Goal: Task Accomplishment & Management: Use online tool/utility

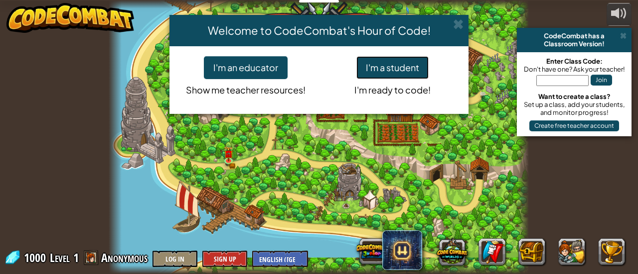
click at [386, 68] on button "I'm a student" at bounding box center [392, 67] width 72 height 23
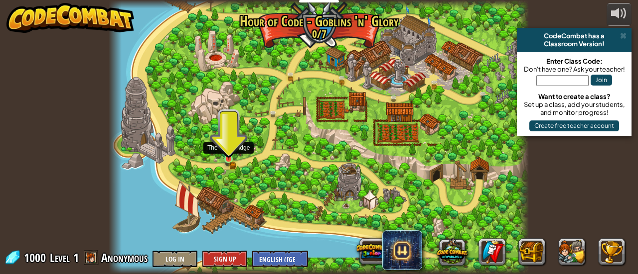
click at [229, 157] on img at bounding box center [228, 150] width 9 height 20
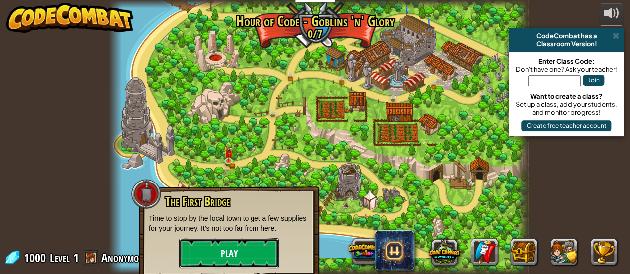
click at [237, 253] on button "Play" at bounding box center [229, 254] width 100 height 30
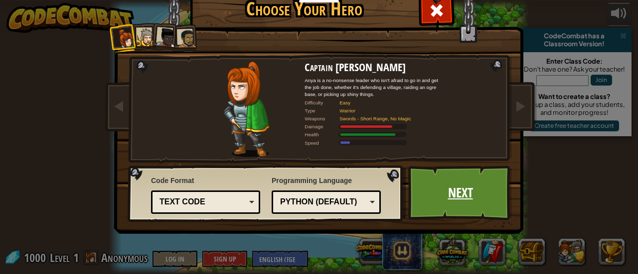
click at [444, 183] on link "Next" at bounding box center [460, 193] width 104 height 55
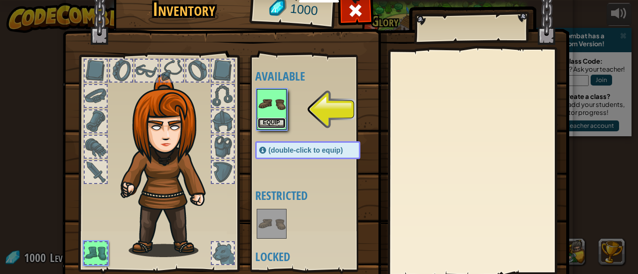
click at [266, 118] on button "Equip" at bounding box center [272, 123] width 28 height 10
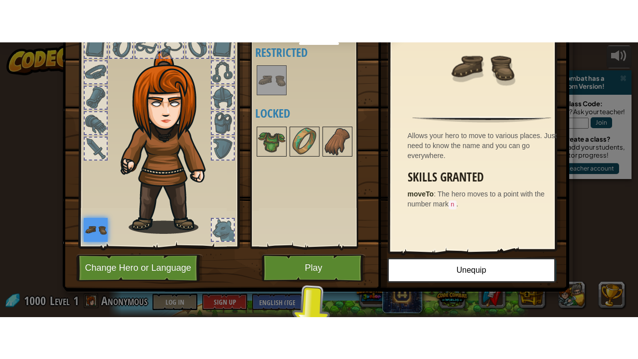
scroll to position [69, 0]
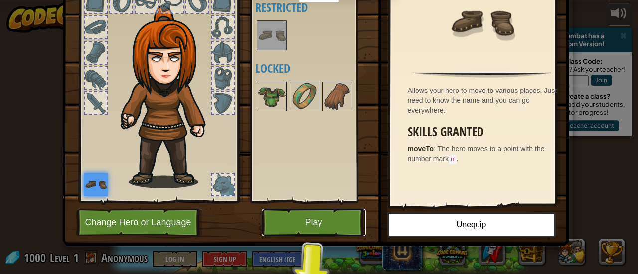
click at [334, 221] on button "Play" at bounding box center [314, 222] width 104 height 27
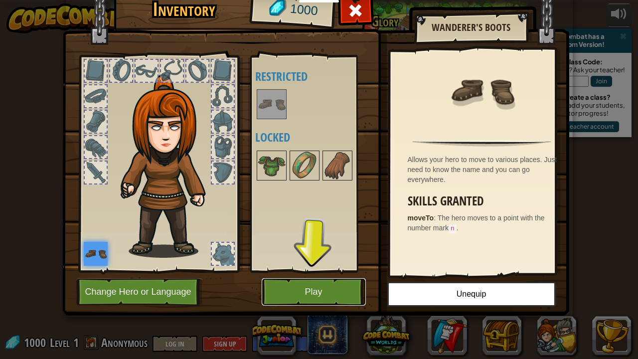
scroll to position [0, 0]
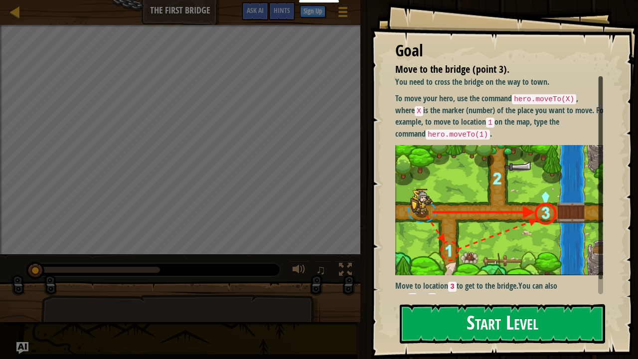
click at [508, 274] on button "Start Level" at bounding box center [501, 323] width 205 height 39
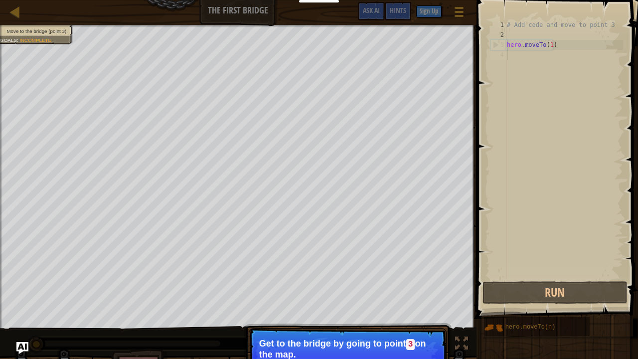
click at [389, 274] on p "Get to the bridge by going to point 3 on the map." at bounding box center [347, 348] width 177 height 21
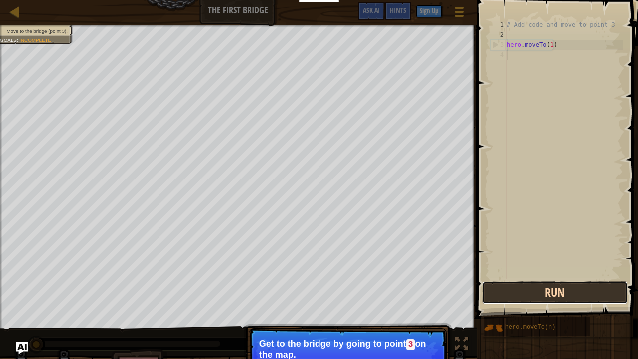
click at [557, 274] on button "Run" at bounding box center [554, 292] width 145 height 23
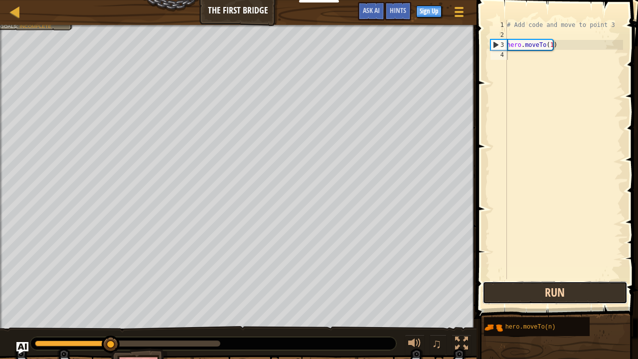
click at [560, 274] on button "Run" at bounding box center [554, 292] width 145 height 23
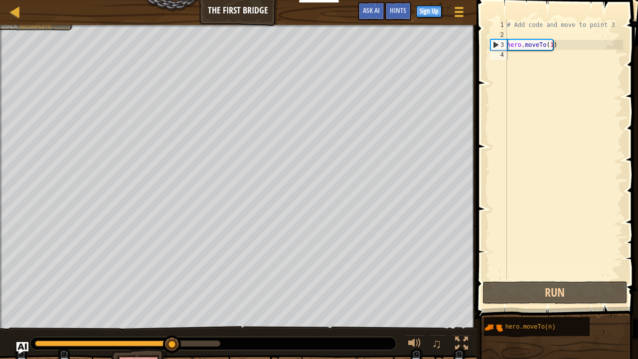
drag, startPoint x: 192, startPoint y: 334, endPoint x: 184, endPoint y: 337, distance: 8.2
click at [192, 274] on div "♫" at bounding box center [238, 341] width 476 height 30
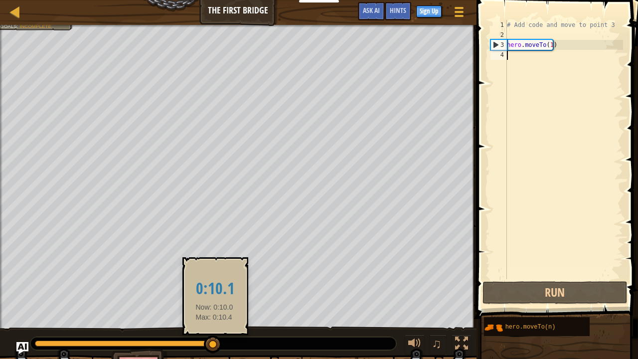
drag, startPoint x: 182, startPoint y: 338, endPoint x: 245, endPoint y: 345, distance: 62.7
click at [244, 274] on div at bounding box center [213, 343] width 366 height 13
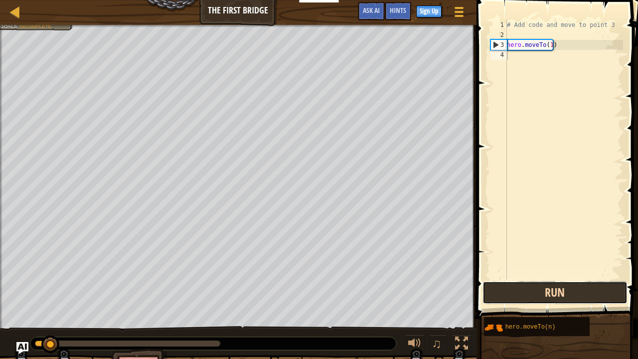
click at [525, 274] on button "Run" at bounding box center [554, 292] width 145 height 23
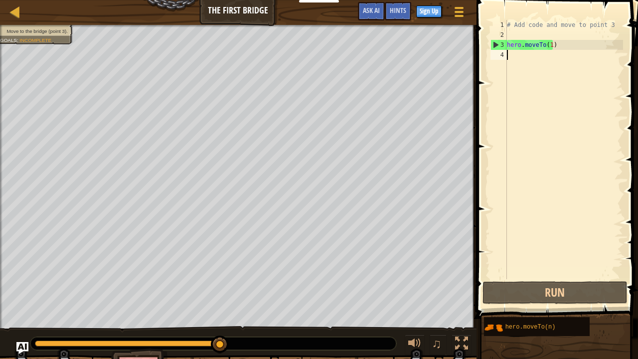
drag, startPoint x: 63, startPoint y: 341, endPoint x: 232, endPoint y: 337, distance: 168.9
click at [232, 274] on div at bounding box center [213, 343] width 366 height 13
click at [525, 49] on div "# Add code and move to point 3 hero . moveTo ( 1 )" at bounding box center [564, 159] width 118 height 279
type textarea "hero.moveTo(1)"
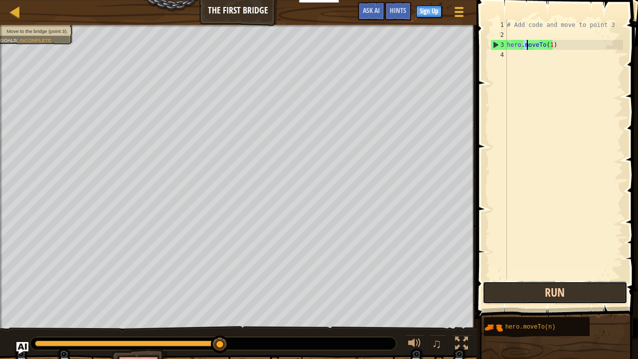
click at [577, 274] on button "Run" at bounding box center [554, 292] width 145 height 23
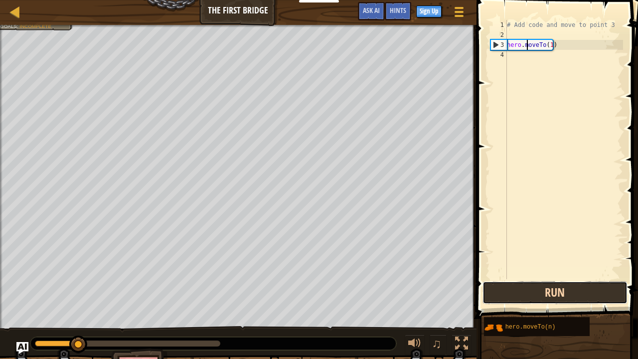
click at [577, 274] on button "Run" at bounding box center [554, 292] width 145 height 23
click at [577, 274] on button "Running" at bounding box center [554, 292] width 145 height 23
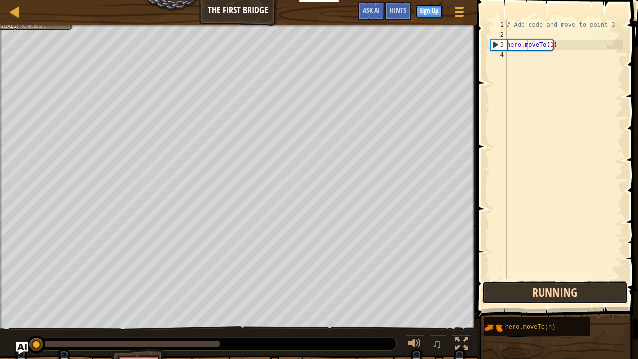
click at [577, 274] on button "Running" at bounding box center [554, 292] width 145 height 23
click at [577, 274] on button "Run" at bounding box center [554, 292] width 145 height 23
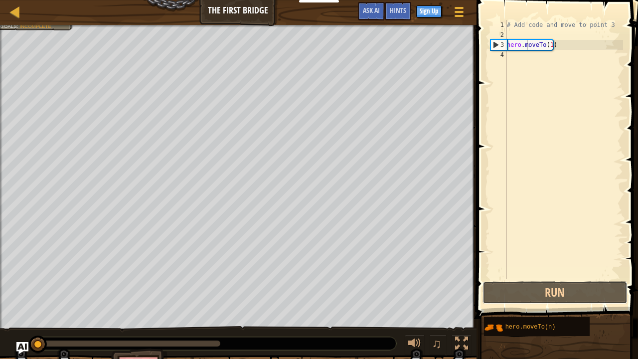
drag, startPoint x: 577, startPoint y: 288, endPoint x: 0, endPoint y: 23, distance: 635.0
click at [0, 24] on div "Map The First Bridge Game Menu Done Sign Up Hints Ask AI 1 הההההההההההההההההההה…" at bounding box center [319, 179] width 638 height 359
drag, startPoint x: 0, startPoint y: 25, endPoint x: 4, endPoint y: 17, distance: 8.9
click at [0, 24] on div "Map The First Bridge Game Menu Done Sign Up Hints Ask AI 1 הההההההההההההההההההה…" at bounding box center [319, 179] width 638 height 359
drag, startPoint x: 4, startPoint y: 17, endPoint x: 11, endPoint y: 12, distance: 8.3
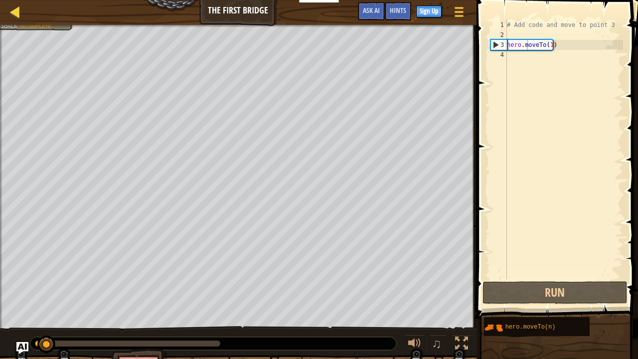
click at [10, 11] on div "Map The First Bridge Game Menu Done Sign Up Hints Ask AI" at bounding box center [238, 12] width 476 height 25
click at [14, 8] on div at bounding box center [15, 11] width 12 height 12
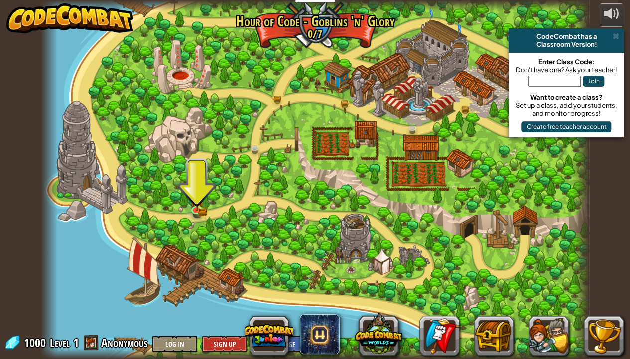
click at [205, 201] on div at bounding box center [315, 179] width 549 height 359
click at [199, 196] on img at bounding box center [197, 195] width 8 height 8
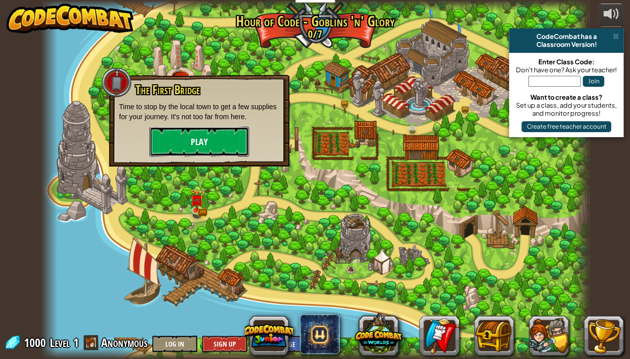
click at [209, 131] on button "Play" at bounding box center [199, 142] width 100 height 30
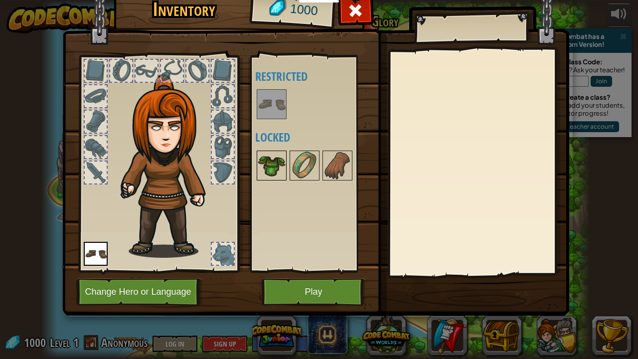
drag, startPoint x: 271, startPoint y: 156, endPoint x: 256, endPoint y: 163, distance: 16.7
click at [256, 164] on div "(double-click to equip) Restricted Locked" at bounding box center [317, 164] width 125 height 208
drag, startPoint x: 256, startPoint y: 163, endPoint x: 260, endPoint y: 155, distance: 8.5
click at [257, 156] on div at bounding box center [272, 165] width 30 height 30
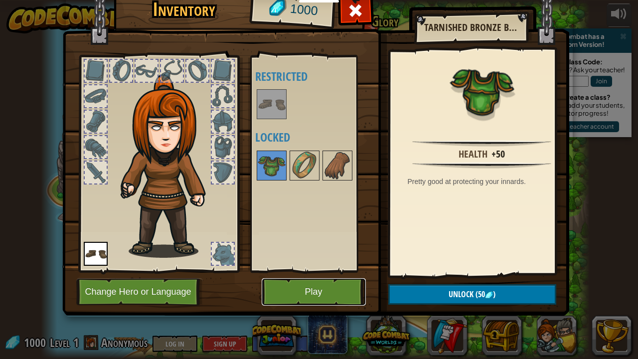
click at [337, 274] on button "Play" at bounding box center [314, 291] width 104 height 27
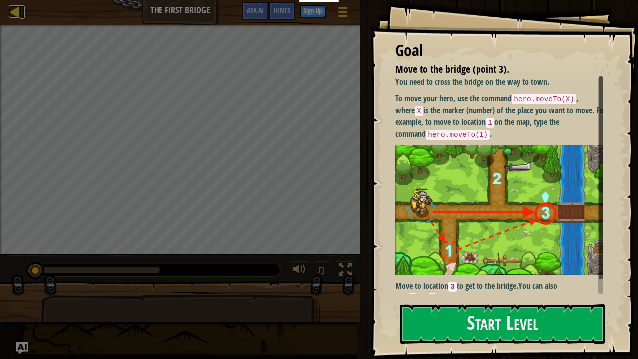
click at [13, 12] on div at bounding box center [15, 11] width 12 height 12
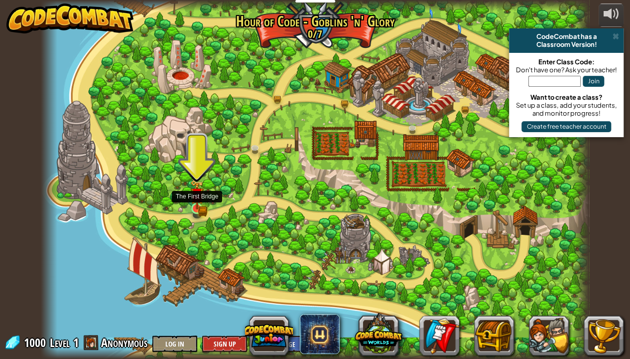
click at [197, 203] on img at bounding box center [196, 194] width 13 height 30
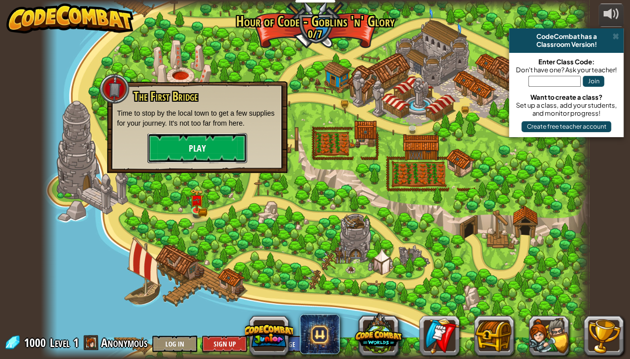
click at [189, 146] on button "Play" at bounding box center [197, 148] width 100 height 30
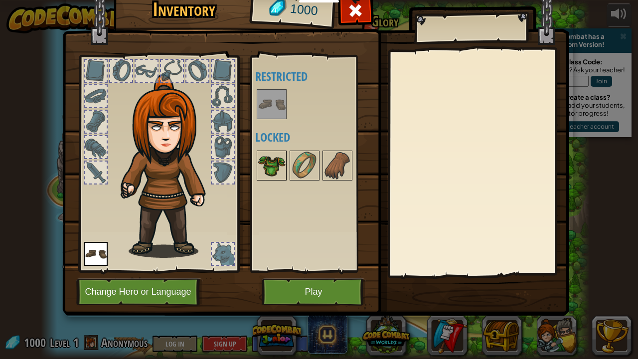
click at [275, 153] on img at bounding box center [272, 165] width 28 height 28
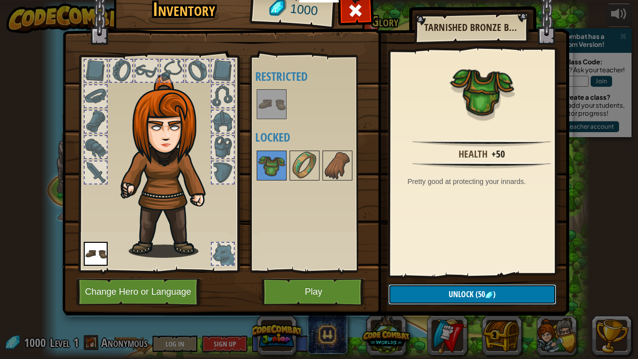
click at [443, 274] on button "Unlock (50 )" at bounding box center [472, 294] width 168 height 20
click at [302, 166] on img at bounding box center [304, 165] width 28 height 28
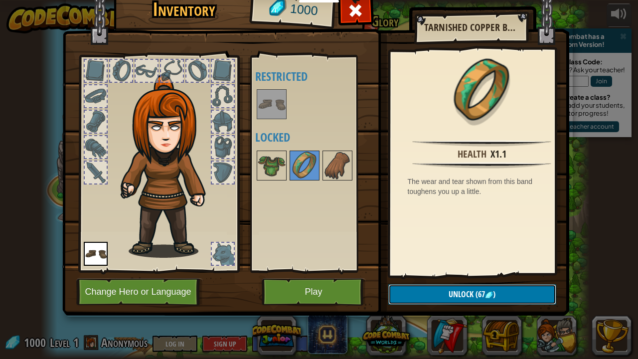
click at [437, 274] on button "Unlock (67 )" at bounding box center [472, 294] width 168 height 20
click at [426, 274] on button "Confirm" at bounding box center [472, 294] width 168 height 20
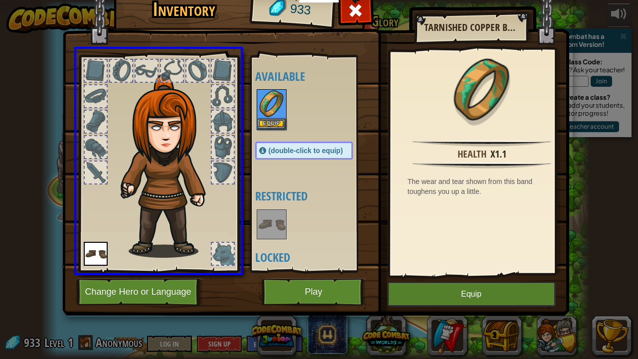
drag, startPoint x: 268, startPoint y: 95, endPoint x: 245, endPoint y: 122, distance: 35.7
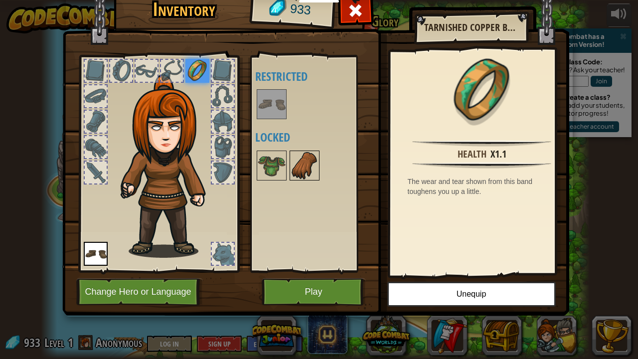
click at [292, 169] on img at bounding box center [304, 165] width 28 height 28
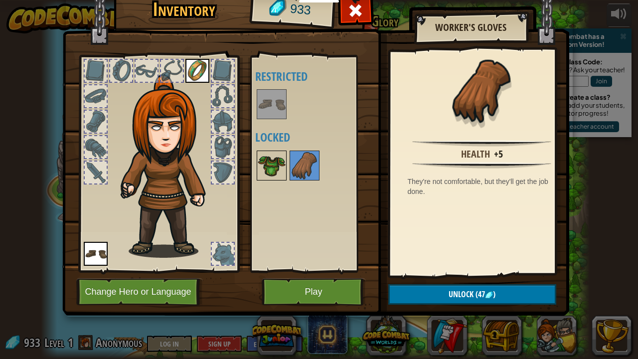
click at [260, 159] on img at bounding box center [272, 165] width 28 height 28
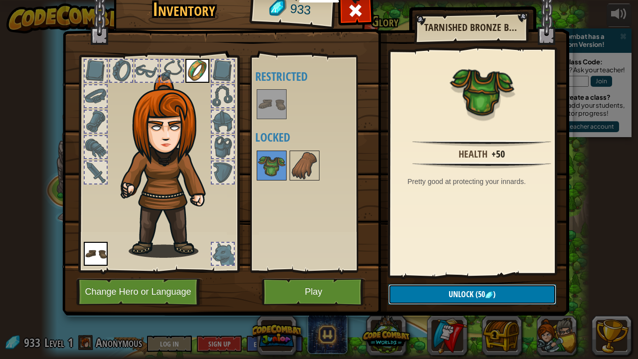
click at [411, 274] on button "Unlock (50 )" at bounding box center [472, 294] width 168 height 20
click at [412, 274] on button "Confirm" at bounding box center [472, 294] width 168 height 20
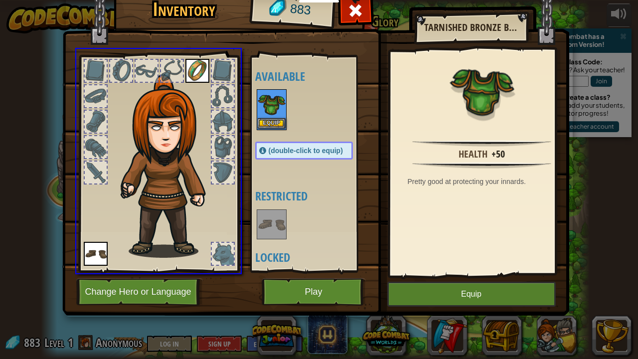
click at [267, 104] on div "Inventory 883 Available Equip Equip (double-click to equip) Restricted Locked T…" at bounding box center [319, 179] width 638 height 359
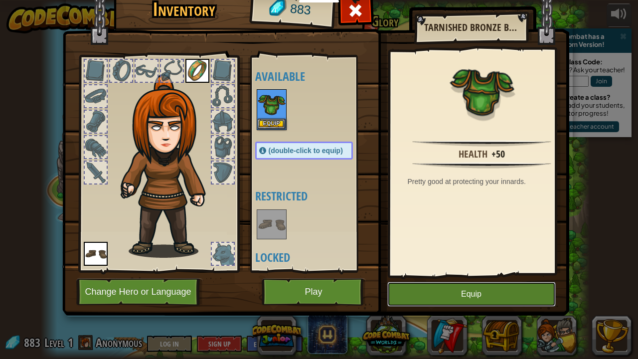
click at [441, 274] on button "Equip" at bounding box center [471, 293] width 168 height 25
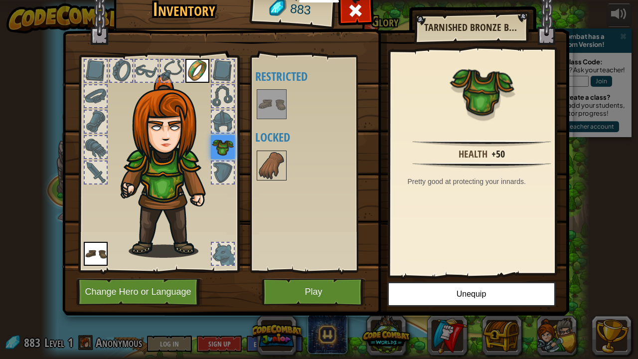
click at [202, 64] on img at bounding box center [197, 71] width 24 height 24
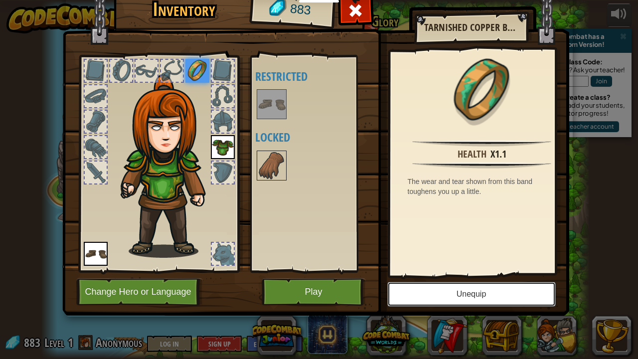
click at [462, 274] on button "Unequip" at bounding box center [471, 293] width 168 height 25
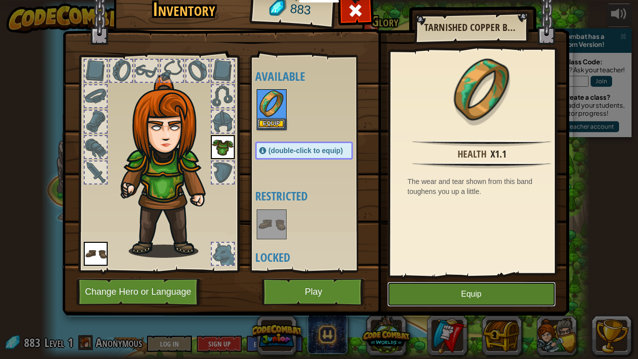
click at [463, 274] on button "Equip" at bounding box center [471, 293] width 168 height 25
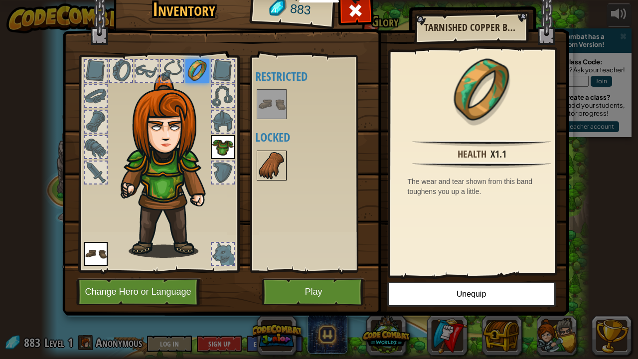
drag, startPoint x: 266, startPoint y: 156, endPoint x: 275, endPoint y: 161, distance: 10.5
click at [275, 161] on img at bounding box center [272, 165] width 28 height 28
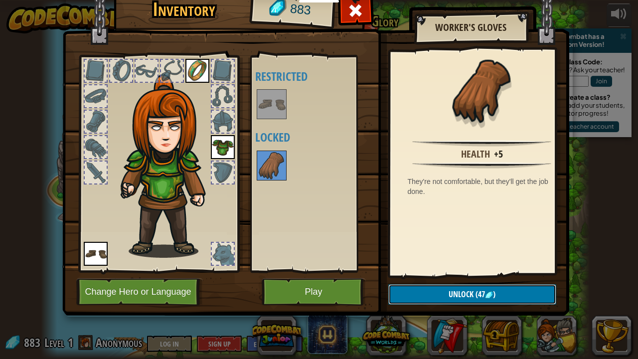
click at [475, 274] on span "(47" at bounding box center [478, 293] width 11 height 11
click at [475, 274] on button "Confirm" at bounding box center [472, 294] width 168 height 20
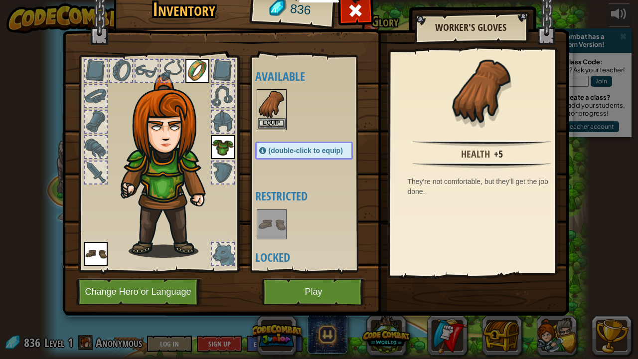
click at [264, 108] on img at bounding box center [272, 104] width 28 height 28
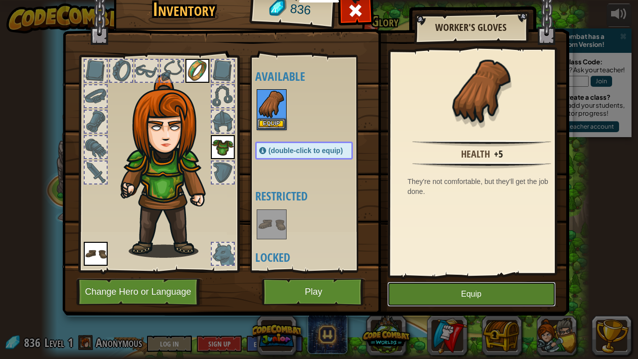
click at [481, 274] on button "Equip" at bounding box center [471, 293] width 168 height 25
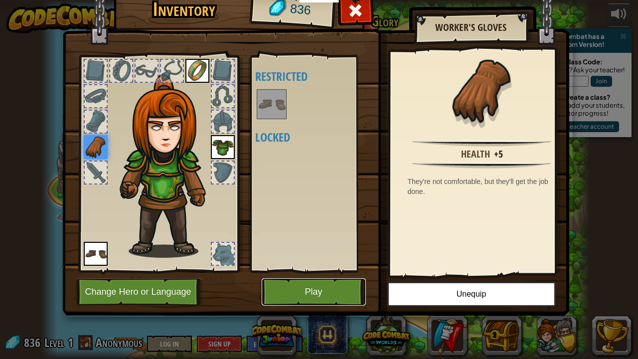
click at [324, 274] on button "Play" at bounding box center [314, 291] width 104 height 27
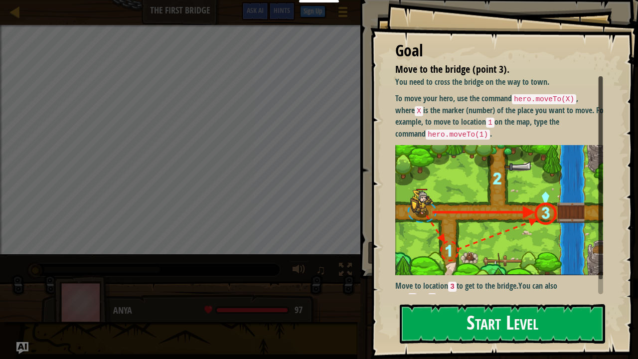
click at [548, 274] on button "Start Level" at bounding box center [501, 323] width 205 height 39
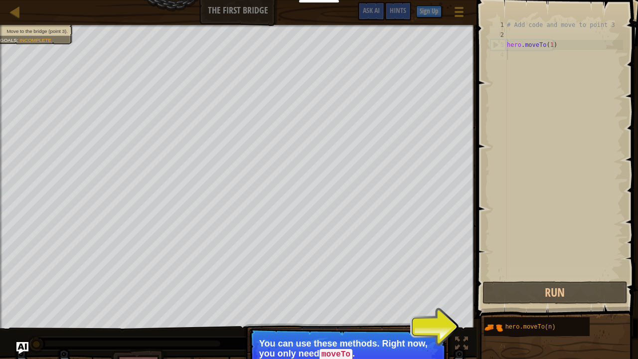
click at [330, 274] on p "You can use these methods. Right now, you only need moveTo ." at bounding box center [347, 348] width 177 height 21
drag, startPoint x: 330, startPoint y: 346, endPoint x: 408, endPoint y: 344, distance: 78.2
click at [401, 274] on p "You can use these methods. Right now, you only need moveTo ." at bounding box center [347, 348] width 177 height 21
drag, startPoint x: 497, startPoint y: 317, endPoint x: 526, endPoint y: 229, distance: 92.3
click at [526, 229] on div "# Add code and move to point 3 hero . moveTo ( 1 )" at bounding box center [564, 159] width 118 height 279
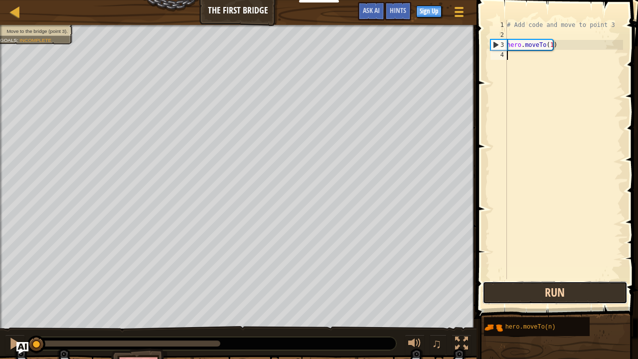
click at [551, 274] on button "Run" at bounding box center [554, 292] width 145 height 23
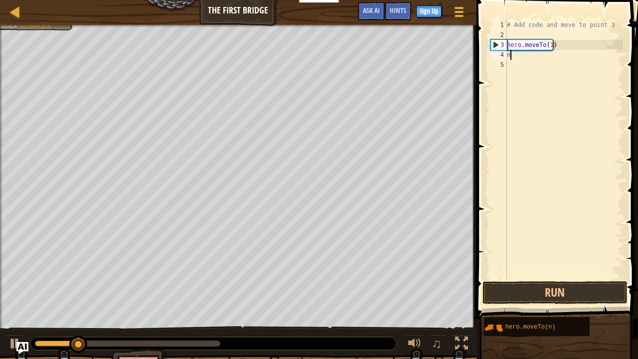
scroll to position [4, 0]
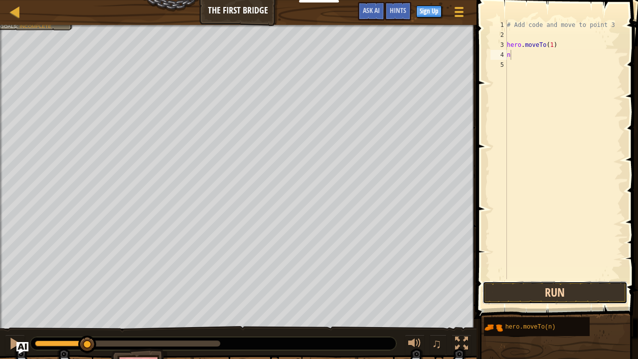
click at [589, 274] on button "Run" at bounding box center [554, 292] width 145 height 23
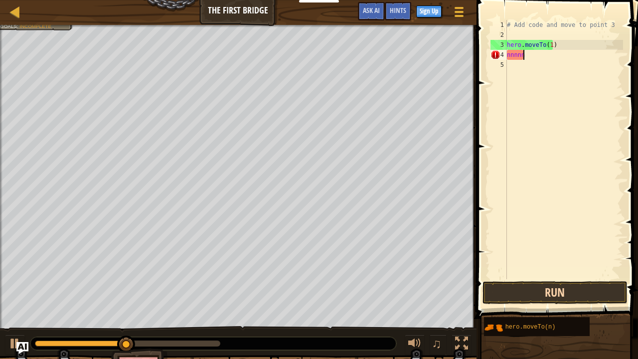
scroll to position [4, 1]
click at [510, 57] on div "# Add code and move to point 3 hero . moveTo ( 1 ) nnnnnn" at bounding box center [564, 159] width 118 height 279
type textarea "n"
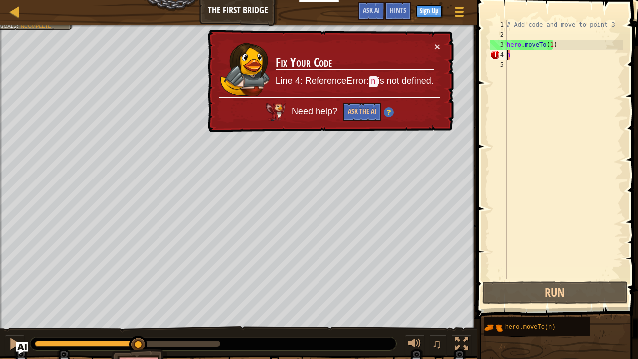
click at [507, 54] on div "# Add code and move to point 3 hero . moveTo ( 1 ) n" at bounding box center [564, 159] width 118 height 279
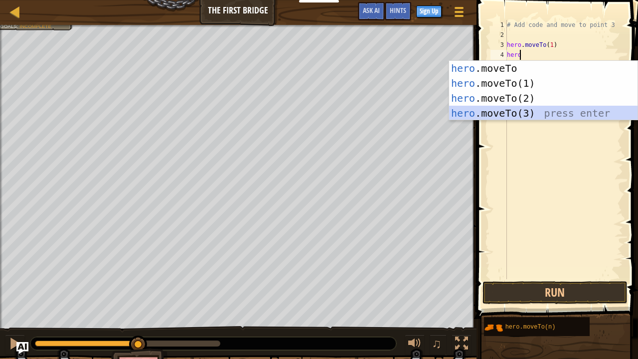
click at [507, 114] on div "hero .moveTo press enter hero .moveTo(1) press enter hero .moveTo(2) press ente…" at bounding box center [543, 106] width 189 height 90
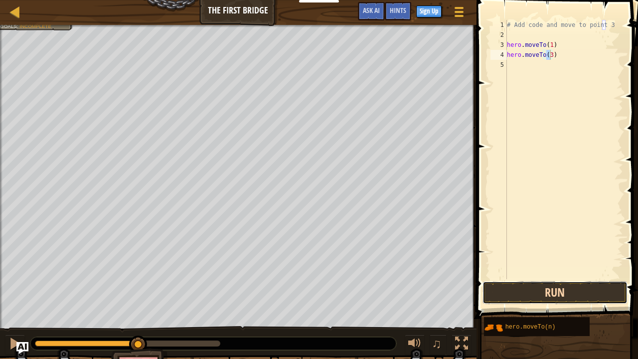
click at [578, 274] on button "Run" at bounding box center [554, 292] width 145 height 23
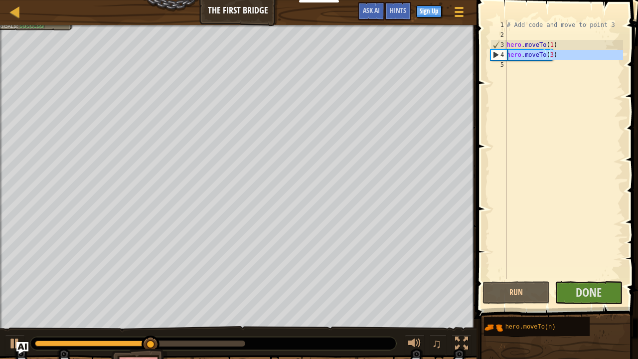
click at [495, 51] on div "4" at bounding box center [499, 55] width 16 height 10
type textarea "hero.moveTo(3)"
click at [507, 57] on div "# Add code and move to point 3 hero . moveTo ( 1 ) hero . moveTo ( 3 )" at bounding box center [564, 159] width 118 height 279
click at [507, 65] on div "# Add code and move to point 3 hero . moveTo ( 1 ) hero . moveTo ( 3 )" at bounding box center [564, 159] width 118 height 279
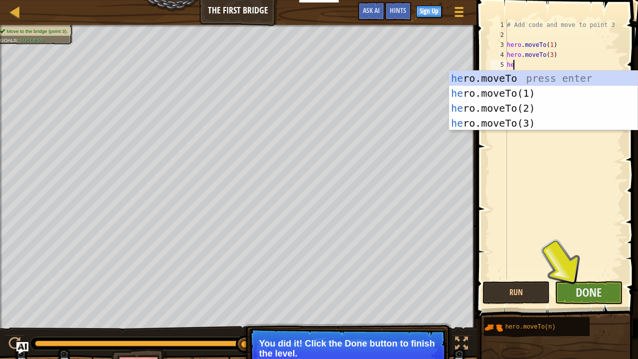
type textarea "he"
click at [567, 274] on button "Done" at bounding box center [588, 292] width 68 height 23
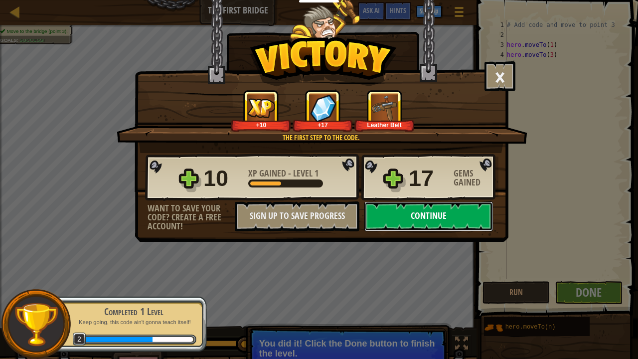
click at [401, 205] on button "Continue" at bounding box center [428, 216] width 129 height 30
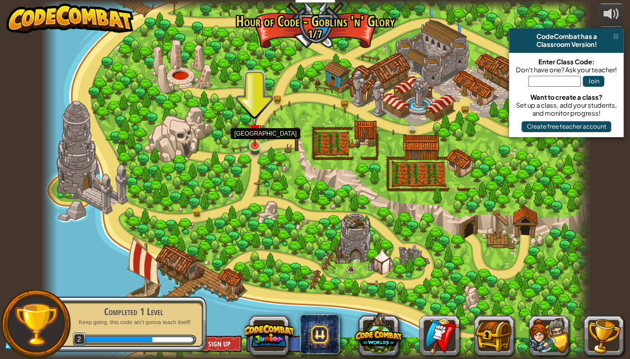
click at [256, 144] on img at bounding box center [254, 130] width 13 height 31
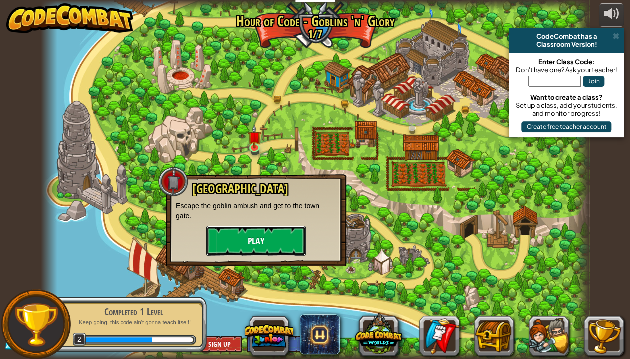
click at [269, 244] on button "Play" at bounding box center [256, 241] width 100 height 30
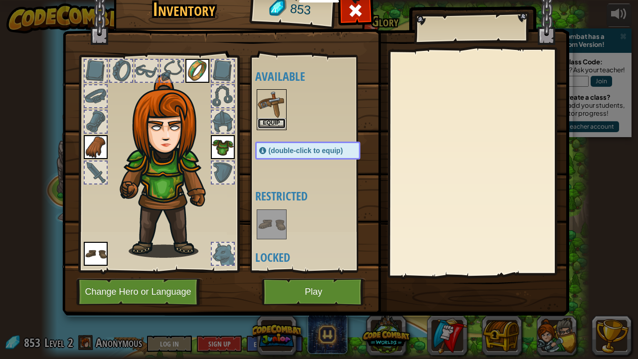
click at [266, 118] on button "Equip" at bounding box center [272, 123] width 28 height 10
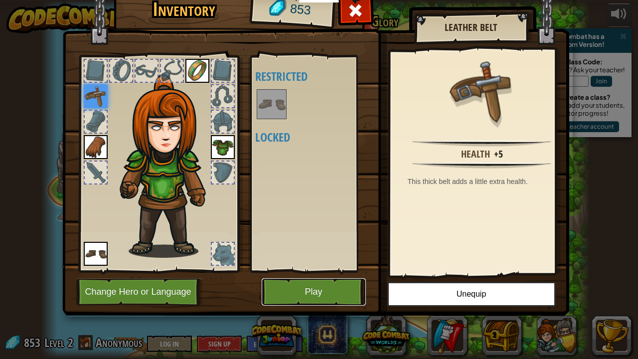
click at [320, 274] on button "Play" at bounding box center [314, 291] width 104 height 27
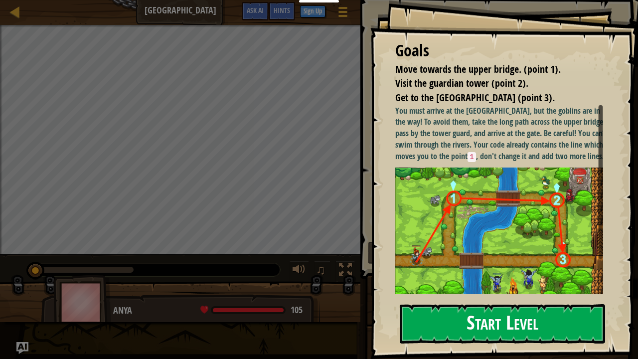
click at [455, 274] on button "Start Level" at bounding box center [501, 323] width 205 height 39
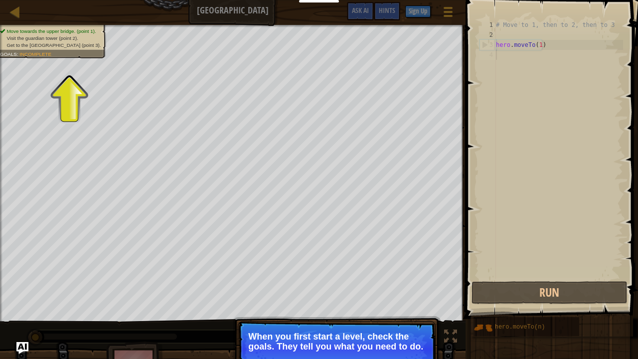
drag, startPoint x: 36, startPoint y: 40, endPoint x: 49, endPoint y: 45, distance: 13.7
click at [40, 41] on li "Visit the guardian tower (point 2)." at bounding box center [50, 38] width 101 height 7
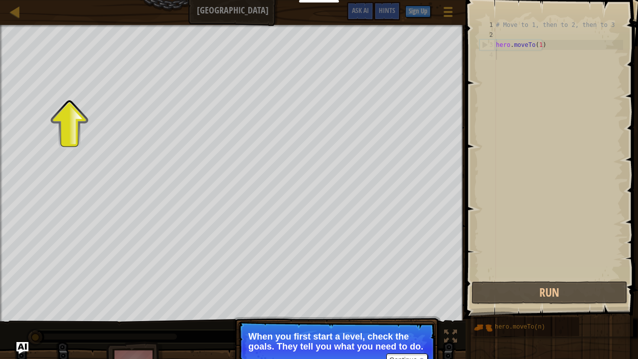
click at [456, 274] on div "Move towards the upper bridge. (point 1). Visit the [GEOGRAPHIC_DATA] (point 2)…" at bounding box center [319, 207] width 638 height 364
click at [565, 190] on div "# Move to 1, then to 2, then to 3 hero . moveTo ( 1 )" at bounding box center [558, 159] width 129 height 279
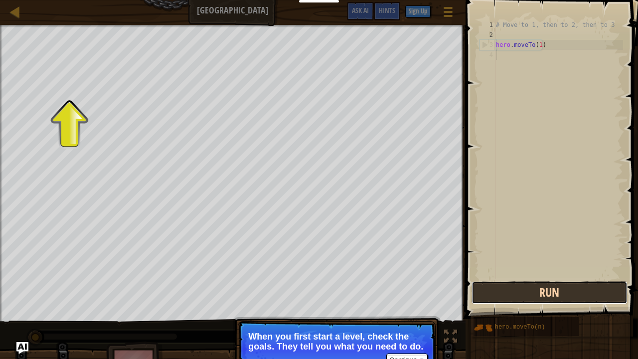
click at [551, 274] on button "Run" at bounding box center [548, 292] width 155 height 23
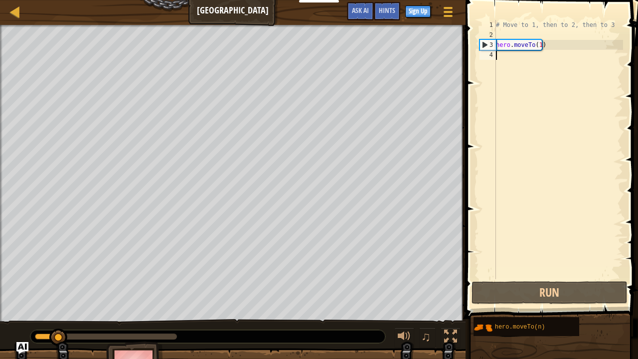
click at [508, 58] on div "# Move to 1, then to 2, then to 3 hero . moveTo ( 1 )" at bounding box center [558, 159] width 129 height 279
click at [508, 55] on div "# Move to 1, then to 2, then to 3 hero . moveTo ( 1 )" at bounding box center [558, 159] width 129 height 279
click at [491, 51] on div "4" at bounding box center [487, 55] width 16 height 10
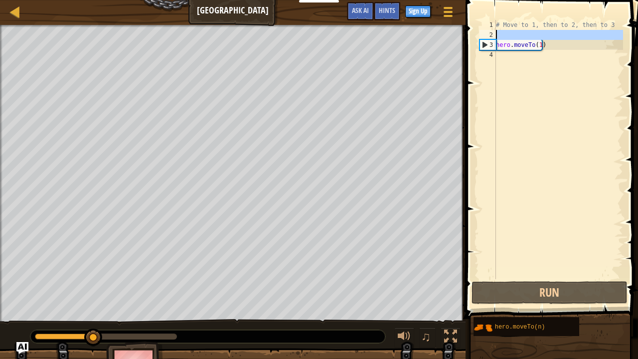
click at [487, 39] on div "2" at bounding box center [487, 35] width 16 height 10
type textarea "hero.moveTo(1)"
click at [498, 35] on div "# Move to 1, then to 2, then to 3 hero . moveTo ( 1 )" at bounding box center [558, 159] width 129 height 279
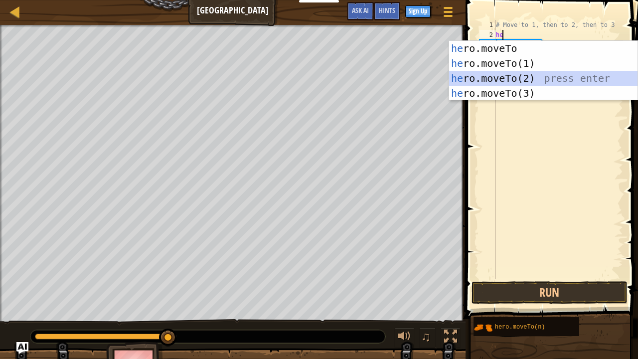
click at [488, 73] on div "he ro.moveTo press enter he ro.moveTo(1) press enter he ro.moveTo(2) press ente…" at bounding box center [543, 86] width 189 height 90
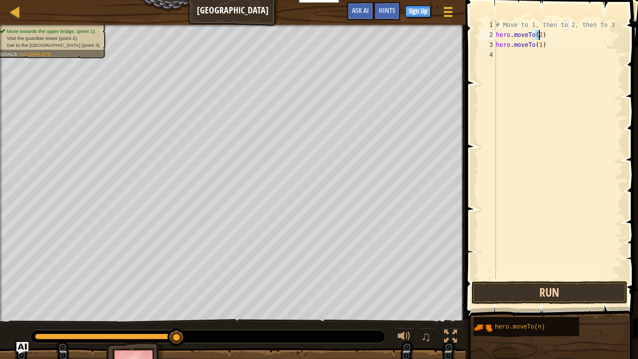
type textarea "hero.moveTo(2)"
click at [594, 274] on button "Run" at bounding box center [548, 292] width 155 height 23
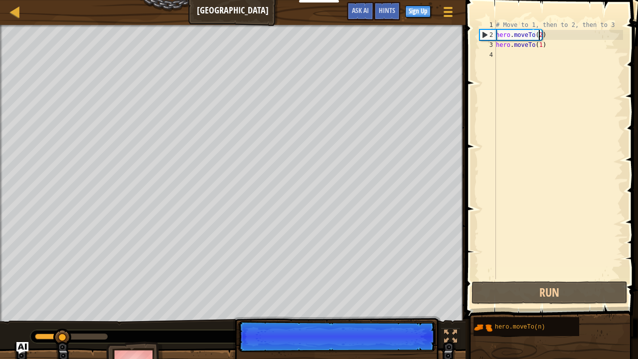
click at [500, 53] on div "# Move to 1, then to 2, then to 3 hero . moveTo ( 2 ) hero . moveTo ( 1 )" at bounding box center [558, 159] width 129 height 279
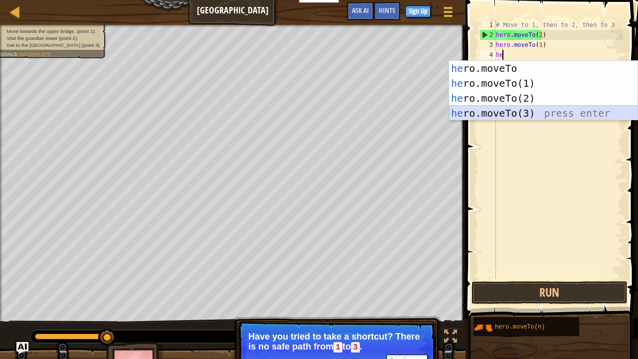
click at [500, 110] on div "he ro.moveTo press enter he ro.moveTo(1) press enter he ro.moveTo(2) press ente…" at bounding box center [543, 106] width 189 height 90
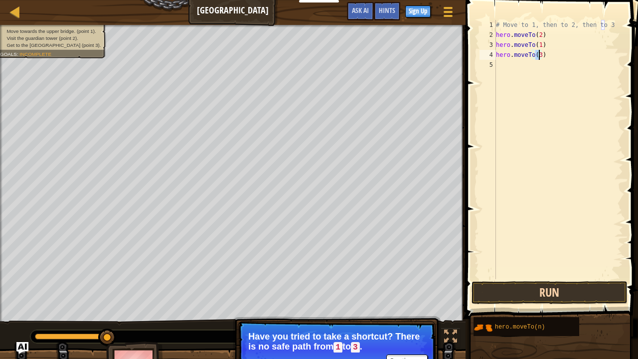
type textarea "hero.moveTo(3)"
click at [528, 274] on button "Run" at bounding box center [548, 292] width 155 height 23
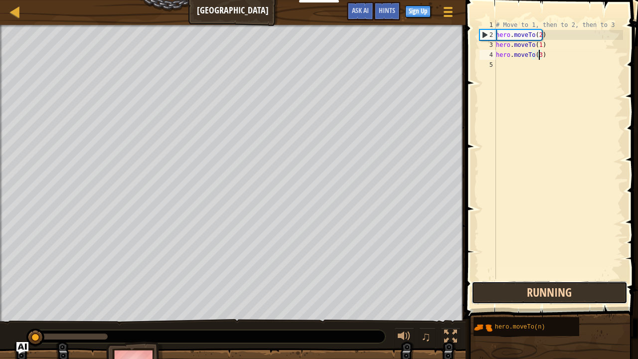
click at [528, 274] on button "Running" at bounding box center [548, 292] width 155 height 23
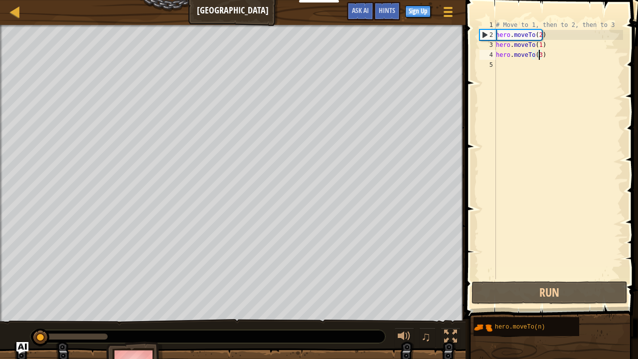
click at [38, 274] on div "Move towards the upper bridge. (point 1). Visit the [GEOGRAPHIC_DATA] (point 2)…" at bounding box center [319, 207] width 638 height 364
click at [5, 221] on div "Move towards the upper bridge. (point 1). Visit the [GEOGRAPHIC_DATA] (point 2)…" at bounding box center [319, 207] width 638 height 364
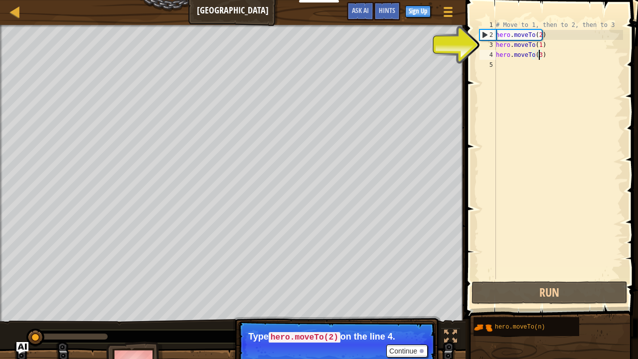
click at [505, 63] on div "# Move to 1, then to 2, then to 3 hero . moveTo ( 2 ) hero . moveTo ( 1 ) hero …" at bounding box center [558, 159] width 129 height 279
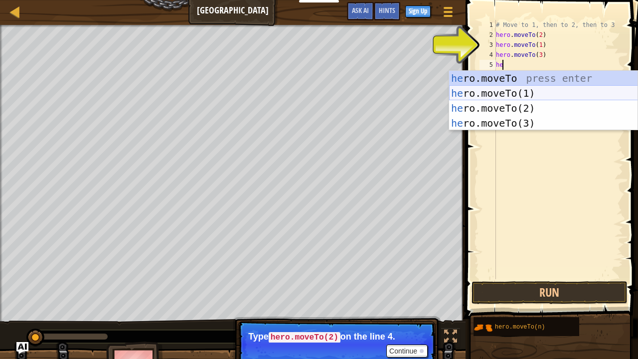
click at [513, 91] on div "he ro.moveTo press enter he ro.moveTo(1) press enter he ro.moveTo(2) press ente…" at bounding box center [543, 116] width 189 height 90
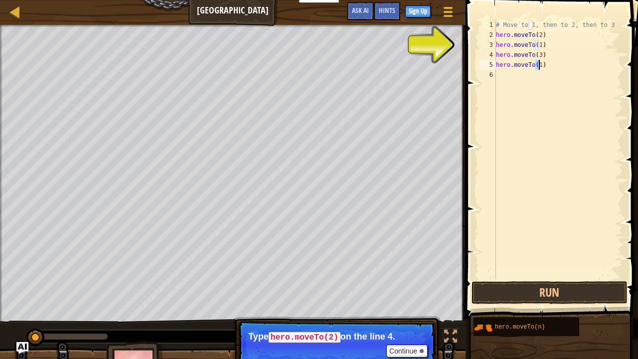
type textarea "hero.moveTo(1)"
click at [592, 274] on div "# Move to 1, then to 2, then to 3 hero . moveTo ( 2 ) hero . moveTo ( 1 ) hero …" at bounding box center [558, 159] width 129 height 279
click at [593, 274] on span at bounding box center [552, 145] width 180 height 348
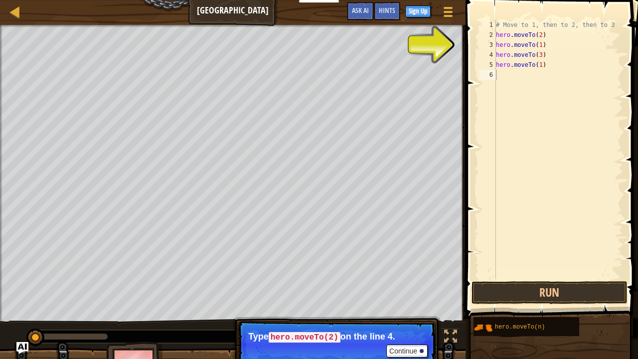
click at [593, 274] on span at bounding box center [552, 145] width 180 height 348
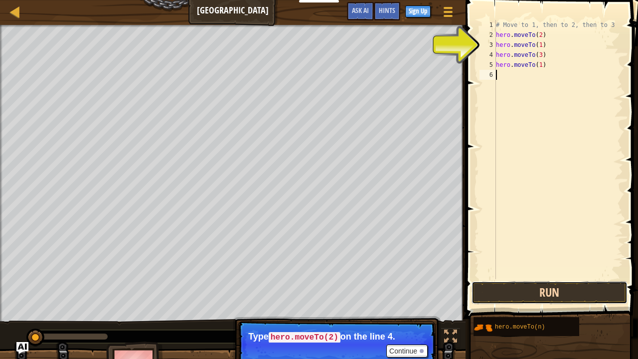
click at [567, 274] on button "Run" at bounding box center [548, 292] width 155 height 23
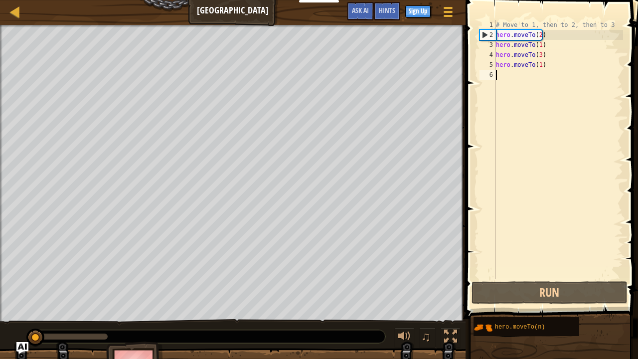
click at [16, 249] on div "Move towards the upper bridge. (point 1). Visit the [GEOGRAPHIC_DATA] (point 2)…" at bounding box center [319, 207] width 638 height 364
click at [515, 35] on div "# Move to 1, then to 2, then to 3 hero . moveTo ( 2 ) hero . moveTo ( 1 ) hero …" at bounding box center [558, 159] width 129 height 279
click at [495, 33] on div "2" at bounding box center [488, 35] width 16 height 10
click at [497, 34] on div "# Move to 1, then to 2, then to 3 hero . moveTo ( 2 ) hero . moveTo ( 1 ) hero …" at bounding box center [558, 159] width 129 height 279
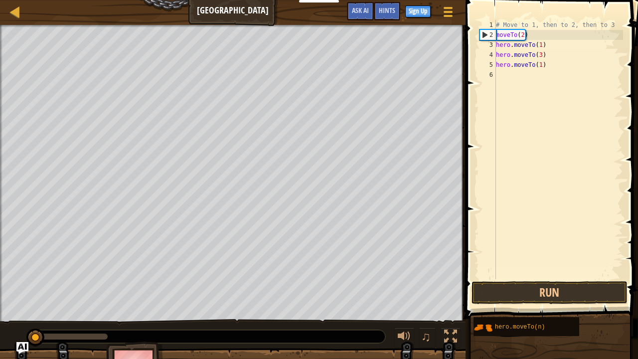
type textarea ")"
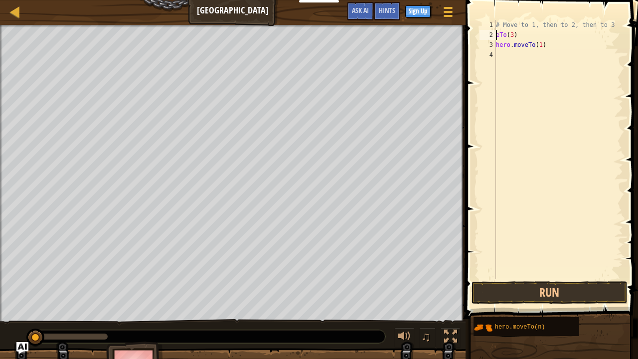
type textarea ")"
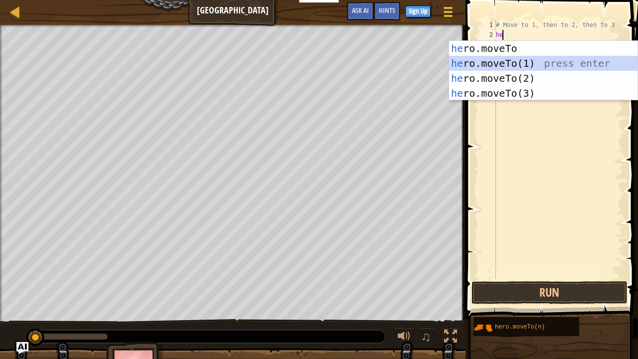
click at [527, 61] on div "he ro.moveTo press enter he ro.moveTo(1) press enter he ro.moveTo(2) press ente…" at bounding box center [543, 86] width 189 height 90
type textarea "hero.moveTo(1)"
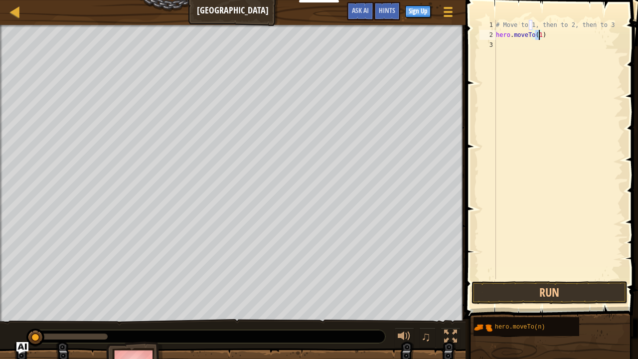
click at [512, 44] on div "# Move to 1, then to 2, then to 3 hero . moveTo ( 1 )" at bounding box center [558, 159] width 129 height 279
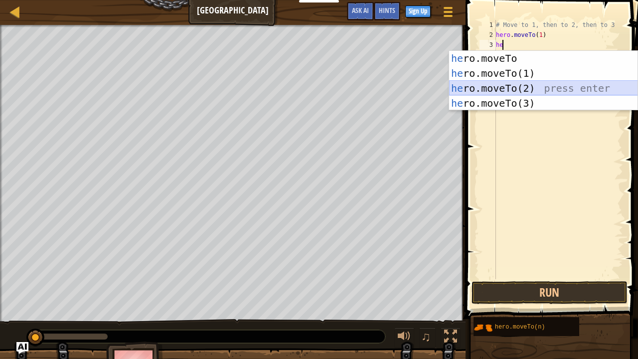
click at [512, 82] on div "he ro.moveTo press enter he ro.moveTo(1) press enter he ro.moveTo(2) press ente…" at bounding box center [543, 96] width 189 height 90
type textarea "hero.moveTo(2)"
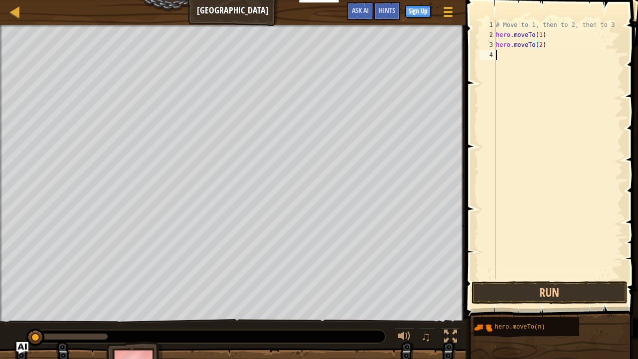
click at [503, 50] on div "# Move to 1, then to 2, then to 3 hero . moveTo ( 1 ) hero . moveTo ( 2 )" at bounding box center [558, 159] width 129 height 279
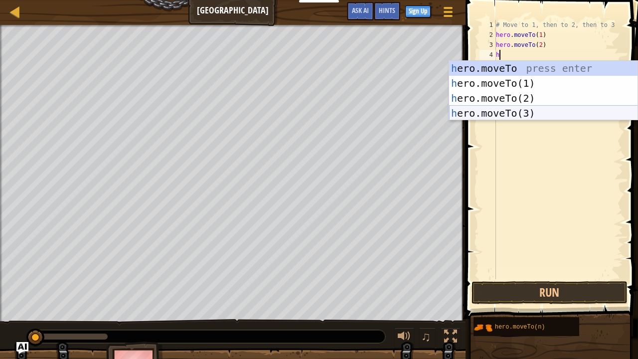
click at [518, 108] on div "h ero.moveTo press enter h ero.moveTo(1) press enter h ero.moveTo(2) press ente…" at bounding box center [543, 106] width 189 height 90
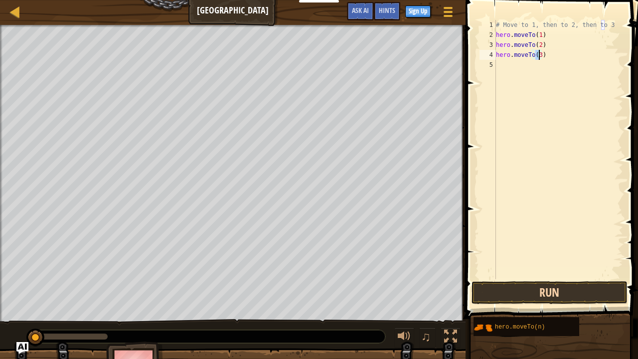
type textarea "hero.moveTo(3)"
click at [524, 274] on button "Run" at bounding box center [548, 292] width 155 height 23
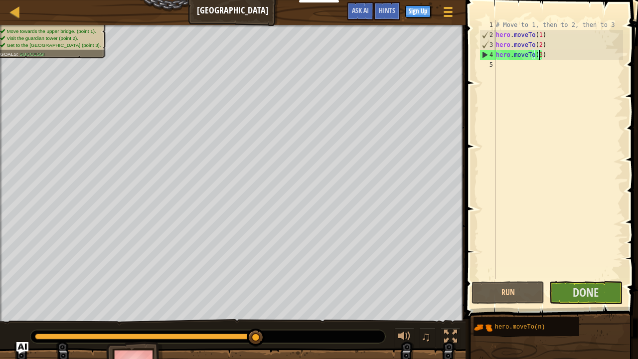
drag, startPoint x: 250, startPoint y: 332, endPoint x: 540, endPoint y: 311, distance: 290.7
click at [496, 274] on div "Map Old Town Road Game Menu Done Sign Up Hints Ask AI 1 ההההההההההההההההההההההה…" at bounding box center [319, 179] width 638 height 359
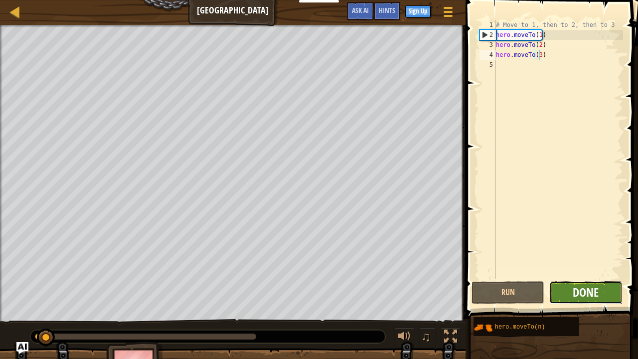
click at [582, 274] on span "Done" at bounding box center [585, 292] width 26 height 16
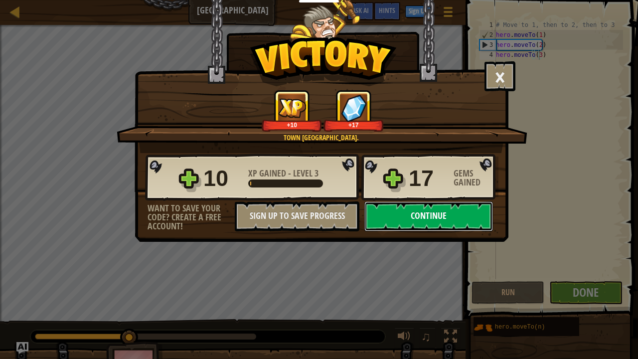
click at [458, 213] on button "Continue" at bounding box center [428, 216] width 129 height 30
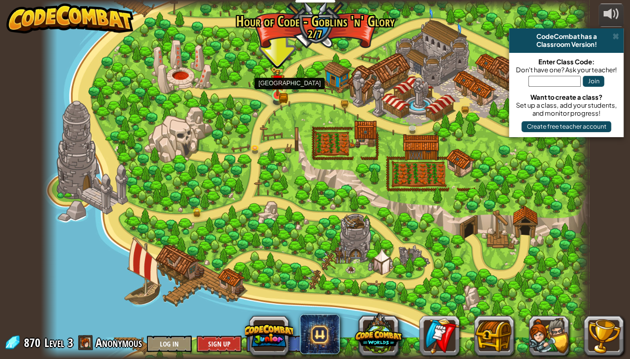
click at [283, 94] on img at bounding box center [276, 81] width 13 height 30
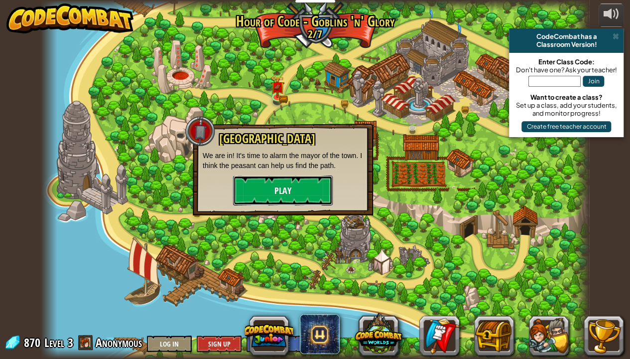
click at [300, 192] on button "Play" at bounding box center [283, 190] width 100 height 30
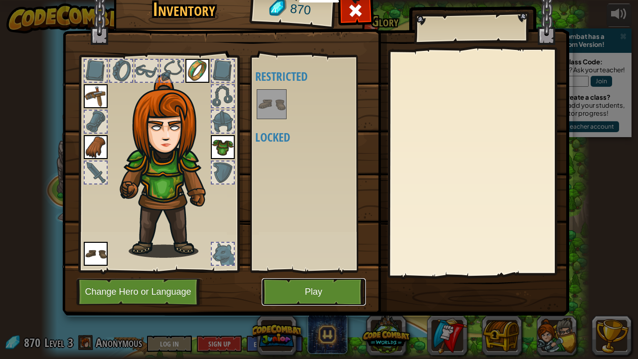
click at [295, 274] on button "Play" at bounding box center [314, 291] width 104 height 27
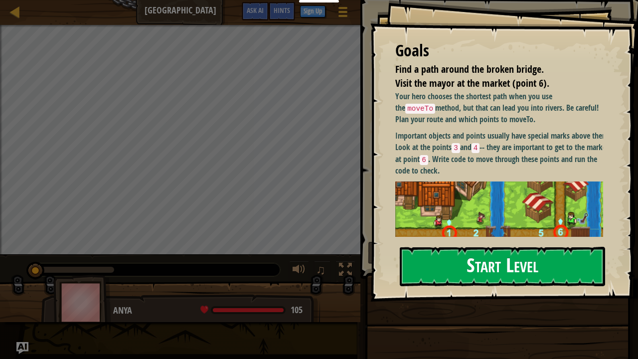
click at [463, 266] on button "Start Level" at bounding box center [501, 266] width 205 height 39
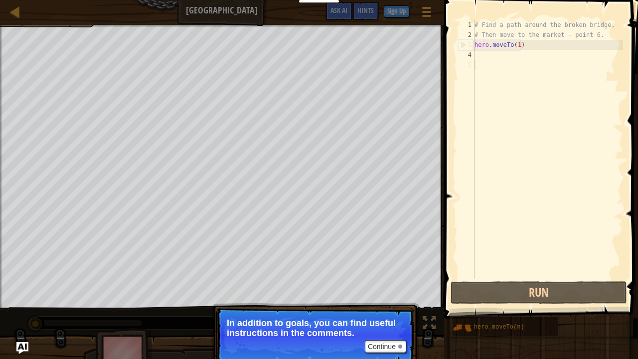
click at [479, 52] on div "# Find a path around the broken bridge. # Then move to the market - point 6. he…" at bounding box center [547, 159] width 150 height 279
click at [464, 48] on div "3" at bounding box center [466, 45] width 16 height 10
type textarea "hero.moveTo(1)"
click at [473, 53] on div "4" at bounding box center [466, 55] width 16 height 10
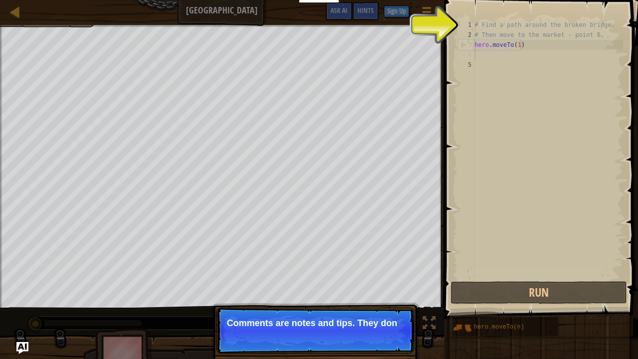
click at [473, 53] on div "4" at bounding box center [466, 55] width 16 height 10
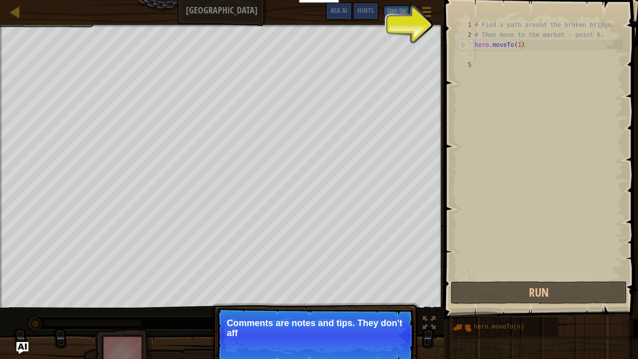
click at [473, 53] on div "4" at bounding box center [466, 55] width 16 height 10
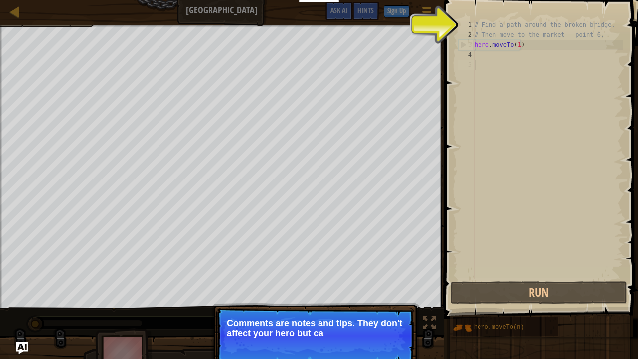
click at [368, 274] on p "Continue Comments are notes and tips. They don't affect your hero but ca" at bounding box center [315, 335] width 198 height 56
click at [367, 274] on p "Continue Comments are notes and tips. They don't affect your hero but can help" at bounding box center [315, 335] width 198 height 56
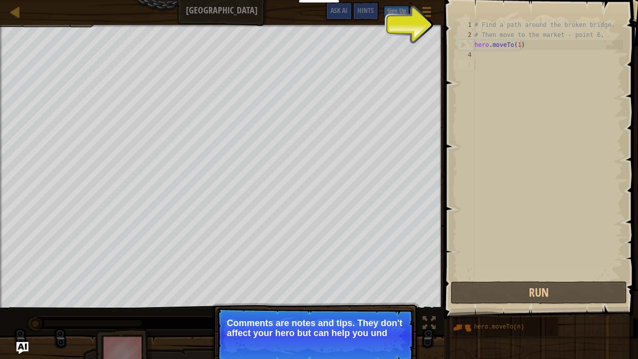
click at [367, 274] on p "Continue Comments are notes and tips. They don't affect your hero but can help …" at bounding box center [315, 335] width 198 height 56
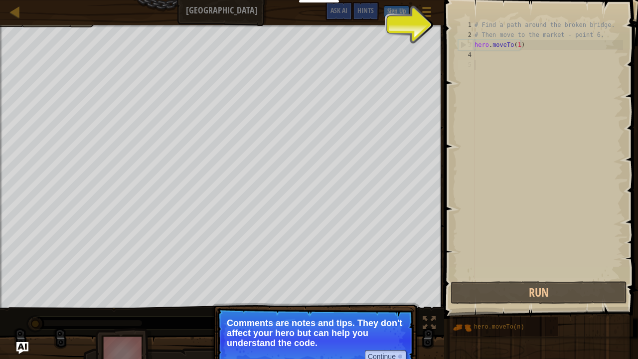
drag, startPoint x: 470, startPoint y: 74, endPoint x: 492, endPoint y: 35, distance: 44.6
click at [486, 43] on div "1 2 3 4 5 # Find a path around the broken bridge. # Then move to the market - p…" at bounding box center [539, 149] width 167 height 259
type textarea "hero.moveTo(1)"
click at [19, 50] on div "Map Broken Bridge Game Menu Done Sign Up Hints Ask AI 1 ההההההההההההההההההההההה…" at bounding box center [319, 179] width 638 height 359
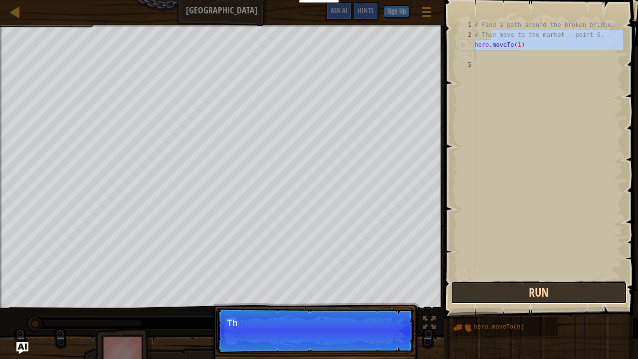
click at [479, 274] on button "Run" at bounding box center [538, 292] width 176 height 23
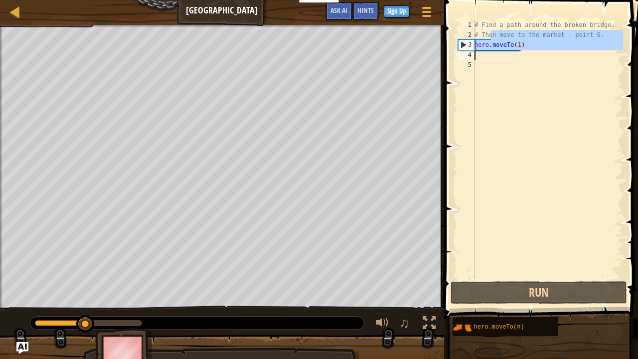
click at [480, 54] on div "# Find a path around the broken bridge. # Then move to the market - point 6. he…" at bounding box center [547, 149] width 150 height 259
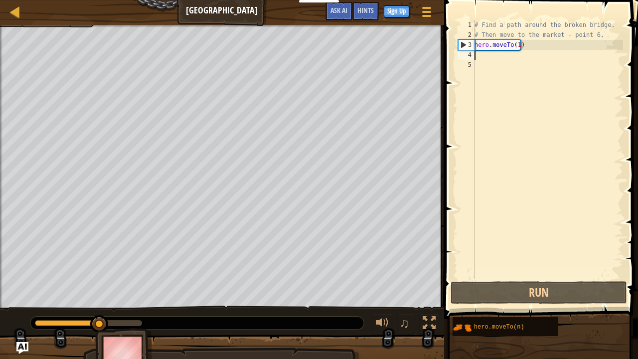
scroll to position [4, 0]
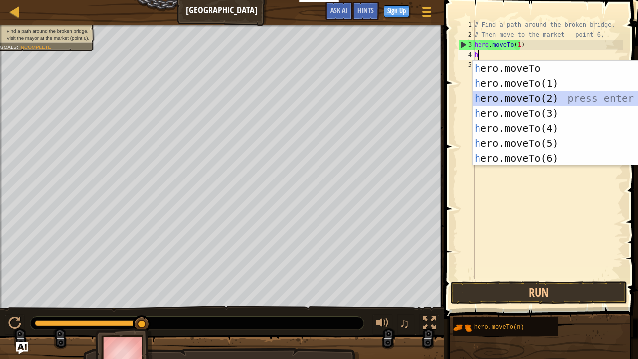
click at [548, 94] on div "h ero.moveTo press enter h ero.moveTo(1) press enter h ero.moveTo(2) press ente…" at bounding box center [566, 128] width 189 height 134
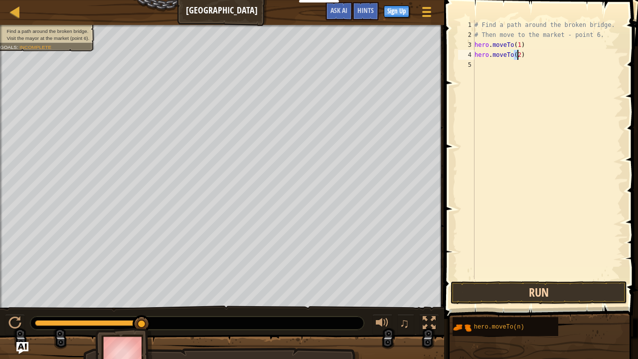
type textarea "hero.moveTo(2)"
click at [554, 274] on button "Run" at bounding box center [538, 292] width 176 height 23
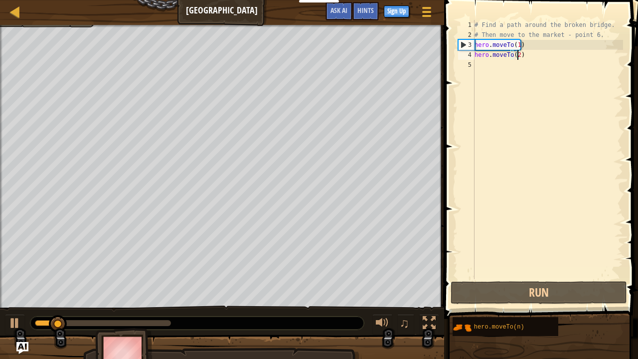
click at [487, 64] on div "# Find a path around the broken bridge. # Then move to the market - point 6. he…" at bounding box center [547, 159] width 150 height 279
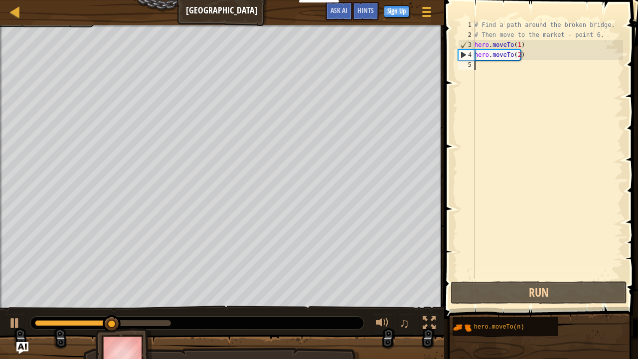
click at [486, 67] on div "# Find a path around the broken bridge. # Then move to the market - point 6. he…" at bounding box center [547, 159] width 150 height 279
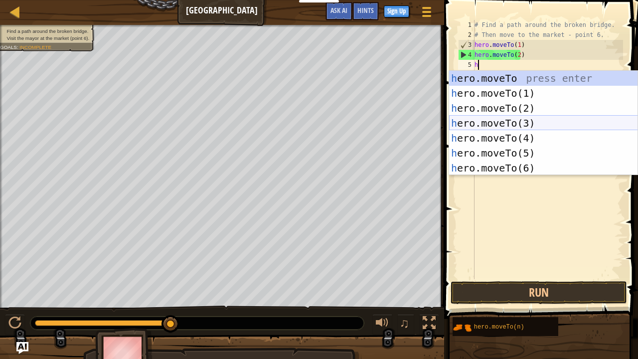
click at [517, 119] on div "h ero.moveTo press enter h ero.moveTo(1) press enter h ero.moveTo(2) press ente…" at bounding box center [543, 138] width 189 height 134
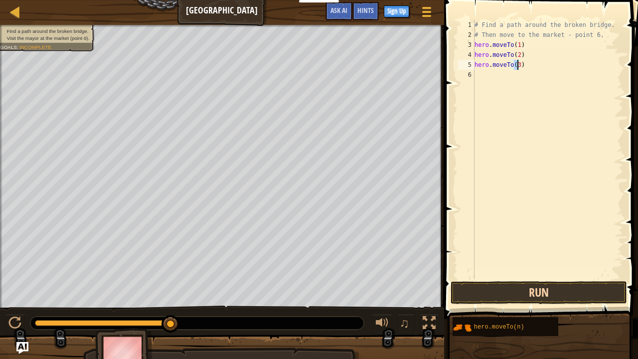
type textarea "hero.moveTo(3)"
click at [602, 274] on button "Run" at bounding box center [538, 292] width 176 height 23
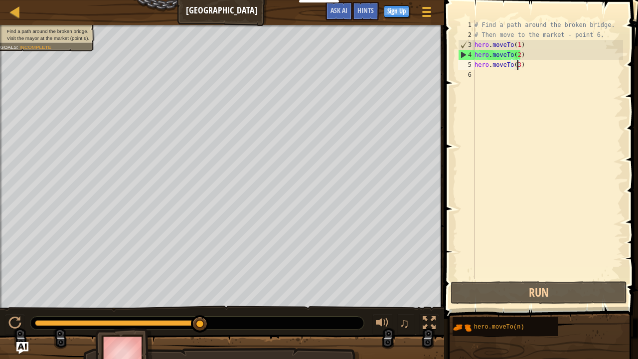
drag, startPoint x: 225, startPoint y: 338, endPoint x: 391, endPoint y: 358, distance: 167.1
click at [391, 274] on div "Find a path around the broken bridge. Visit the mayor at the market (point 6). …" at bounding box center [319, 200] width 638 height 350
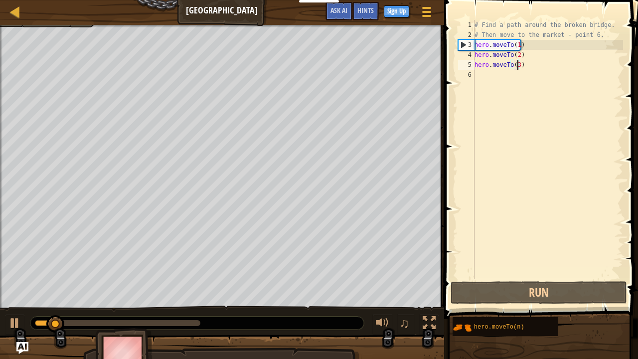
click at [148, 274] on div "♫" at bounding box center [222, 320] width 444 height 30
click at [474, 74] on div "6" at bounding box center [466, 75] width 16 height 10
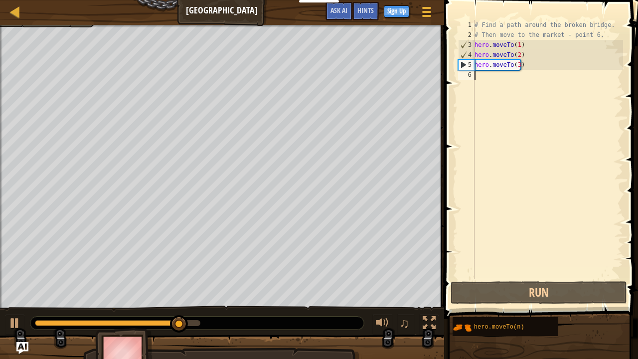
click at [474, 74] on div "6" at bounding box center [466, 75] width 16 height 10
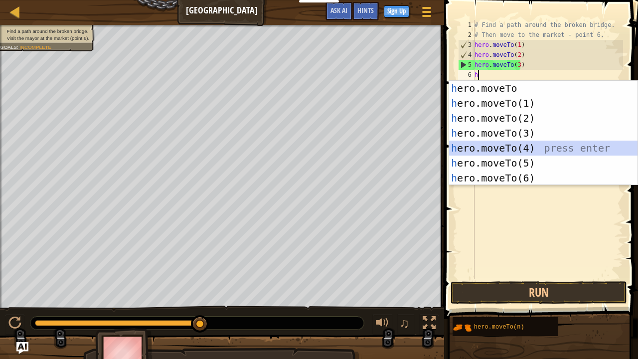
click at [510, 144] on div "h ero.moveTo press enter h ero.moveTo(1) press enter h ero.moveTo(2) press ente…" at bounding box center [543, 148] width 189 height 134
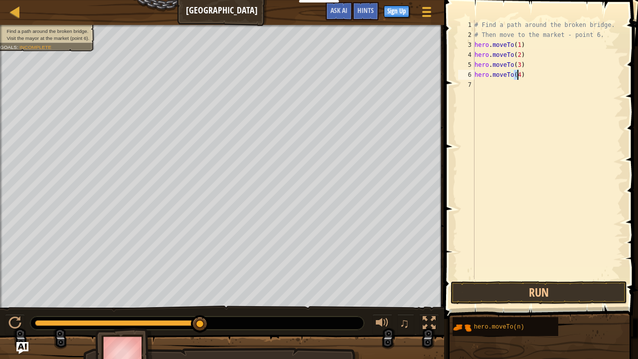
click at [484, 80] on div "# Find a path around the broken bridge. # Then move to the market - point 6. he…" at bounding box center [547, 159] width 150 height 279
click at [498, 76] on div "# Find a path around the broken bridge. # Then move to the market - point 6. he…" at bounding box center [547, 159] width 150 height 279
click at [472, 72] on div "6" at bounding box center [466, 75] width 16 height 10
type textarea "h"
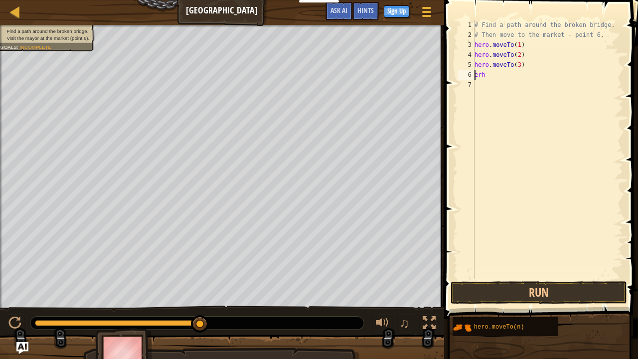
scroll to position [4, 0]
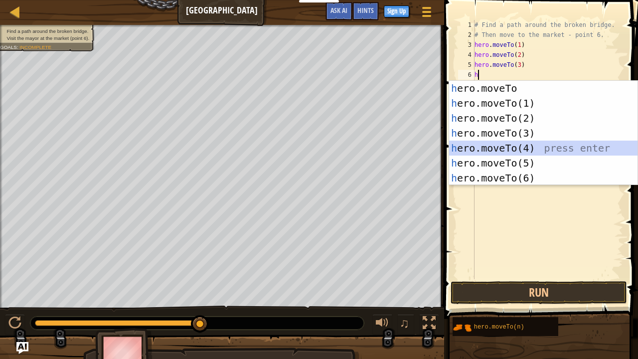
click at [515, 141] on div "h ero.moveTo press enter h ero.moveTo(1) press enter h ero.moveTo(2) press ente…" at bounding box center [543, 148] width 189 height 134
type textarea "hero.moveTo(4)"
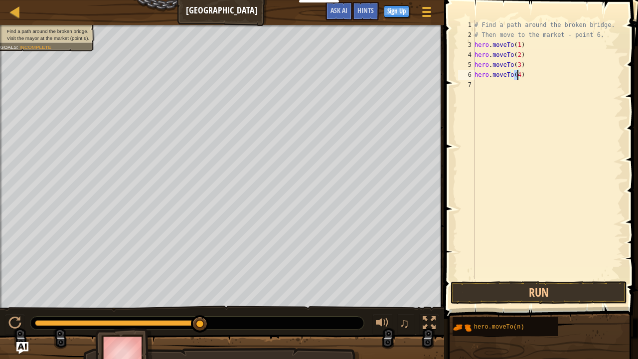
click at [473, 86] on div "7" at bounding box center [466, 85] width 16 height 10
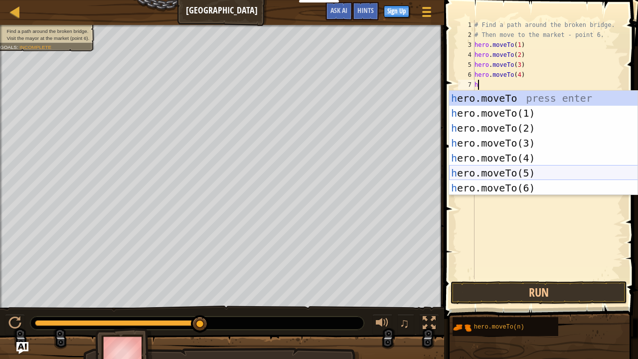
click at [511, 165] on div "h ero.moveTo press enter h ero.moveTo(1) press enter h ero.moveTo(2) press ente…" at bounding box center [543, 158] width 189 height 134
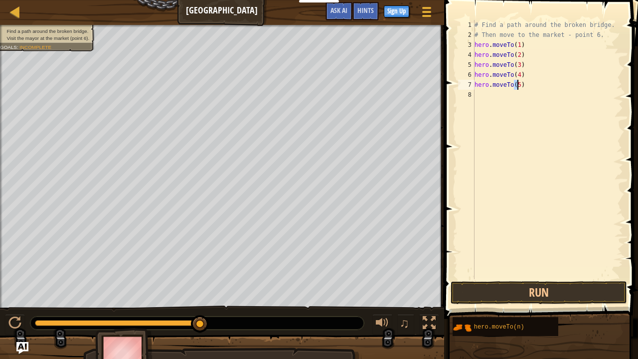
type textarea "hero.moveTo(5)"
click at [473, 91] on div "8" at bounding box center [466, 95] width 16 height 10
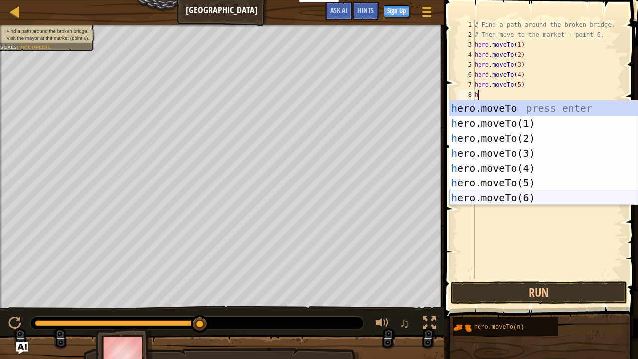
click at [519, 200] on div "h ero.moveTo press enter h ero.moveTo(1) press enter h ero.moveTo(2) press ente…" at bounding box center [543, 168] width 189 height 134
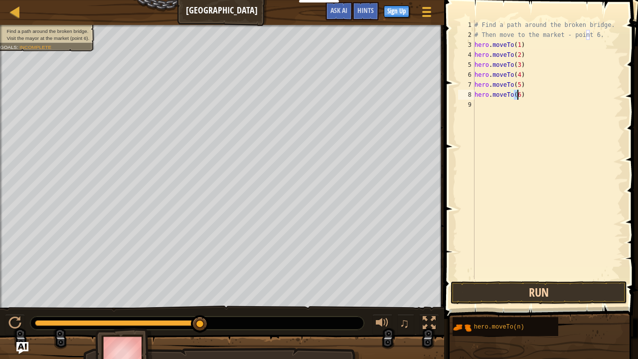
type textarea "hero.moveTo(6)"
click at [531, 274] on button "Run" at bounding box center [538, 292] width 176 height 23
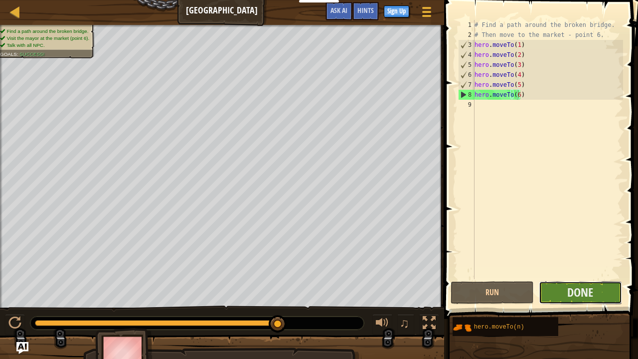
click at [564, 274] on button "Done" at bounding box center [579, 292] width 83 height 23
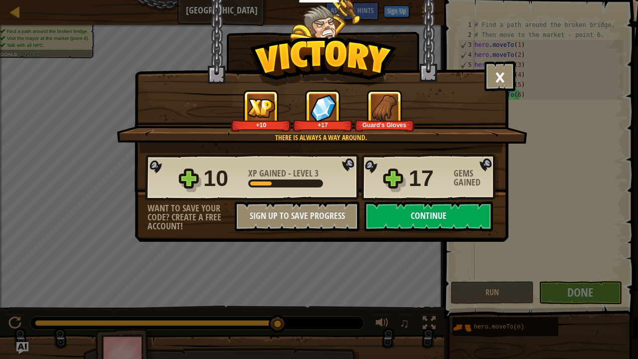
click at [424, 210] on button "Continue" at bounding box center [428, 216] width 129 height 30
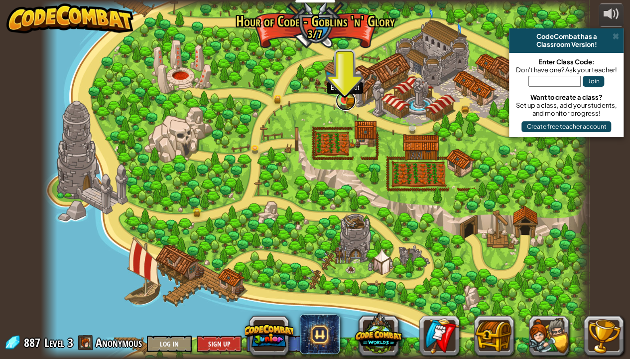
click at [346, 103] on link at bounding box center [346, 101] width 20 height 20
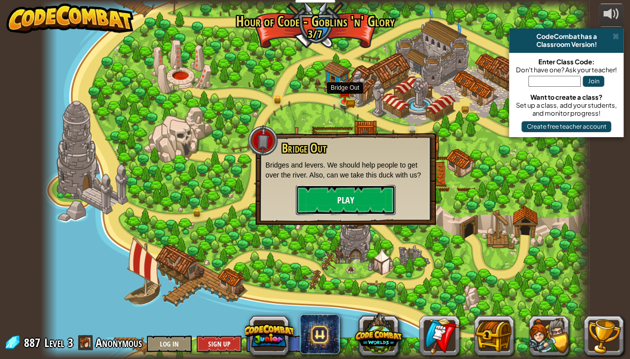
click at [366, 191] on button "Play" at bounding box center [346, 200] width 100 height 30
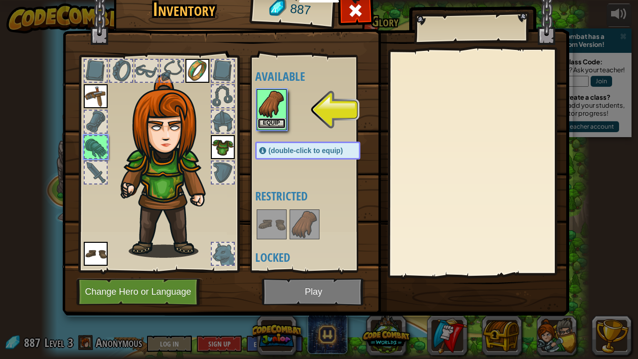
click at [266, 118] on button "Equip" at bounding box center [272, 123] width 28 height 10
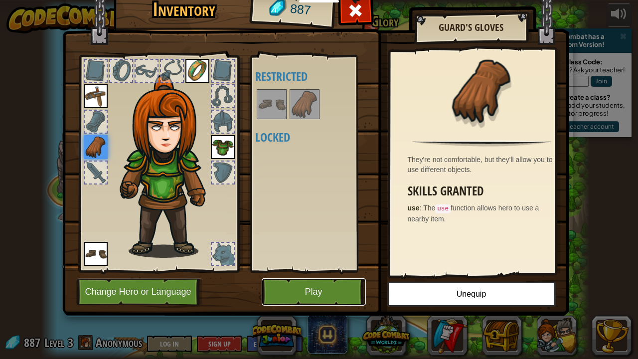
click at [314, 274] on button "Play" at bounding box center [314, 291] width 104 height 27
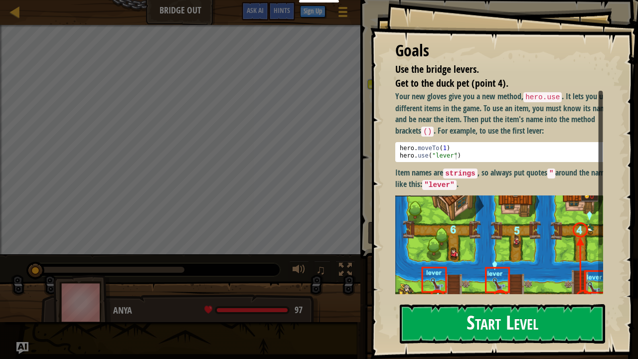
click at [535, 274] on button "Start Level" at bounding box center [501, 323] width 205 height 39
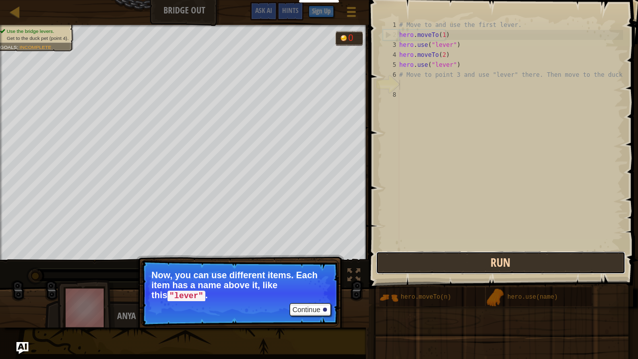
click at [378, 269] on button "Run" at bounding box center [501, 262] width 250 height 23
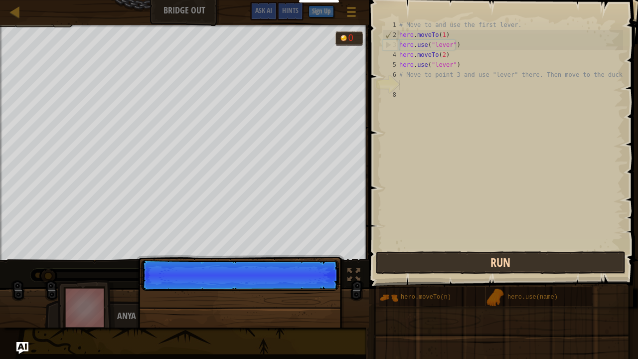
scroll to position [4, 0]
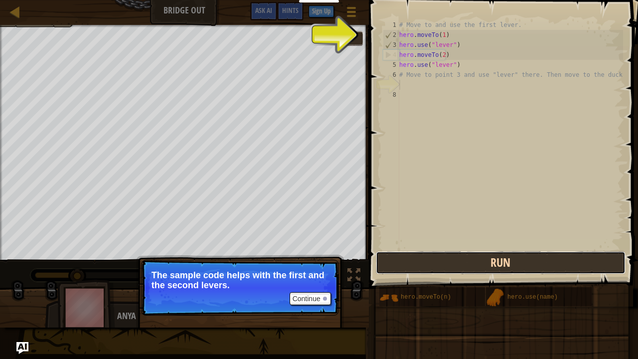
click at [378, 269] on button "Run" at bounding box center [501, 262] width 250 height 23
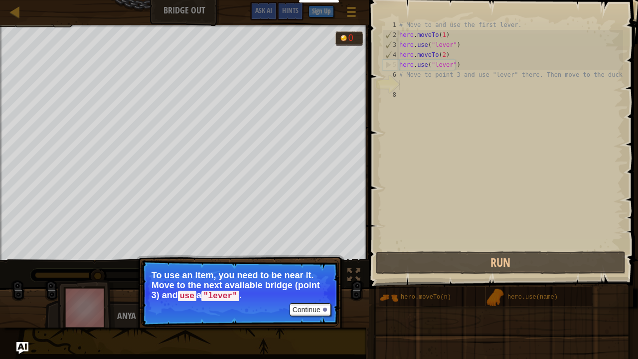
click at [400, 83] on div "# Move to and use the first lever. hero . moveTo ( 1 ) hero . use ( "lever" ) h…" at bounding box center [510, 144] width 226 height 249
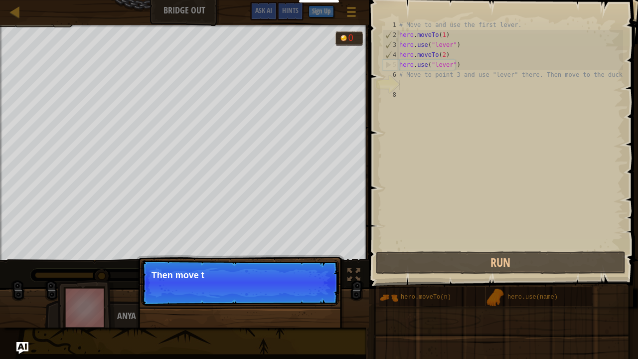
click at [400, 98] on div "# Move to and use the first lever. hero . moveTo ( 1 ) hero . use ( "lever" ) h…" at bounding box center [510, 144] width 226 height 249
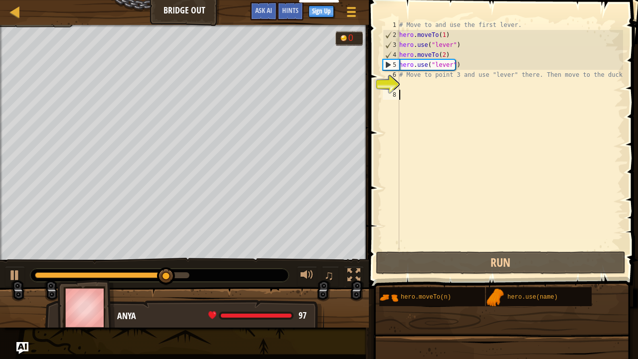
drag, startPoint x: 473, startPoint y: 191, endPoint x: 467, endPoint y: 275, distance: 83.9
click at [574, 274] on div "Hints 1 2 3 4 5 6 7 8 # Move to and use the first lever. hero . moveTo ( 1 ) he…" at bounding box center [502, 177] width 272 height 354
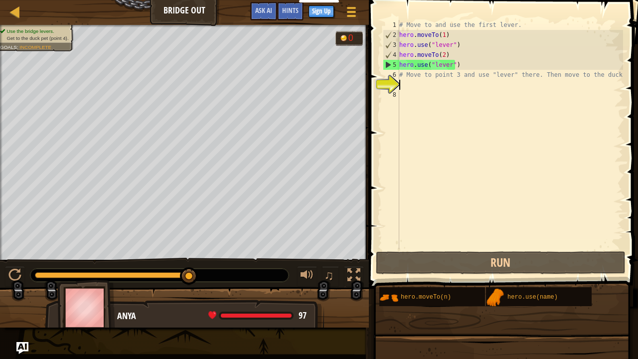
click at [400, 81] on div "# Move to and use the first lever. hero . moveTo ( 1 ) hero . use ( "lever" ) h…" at bounding box center [510, 144] width 226 height 249
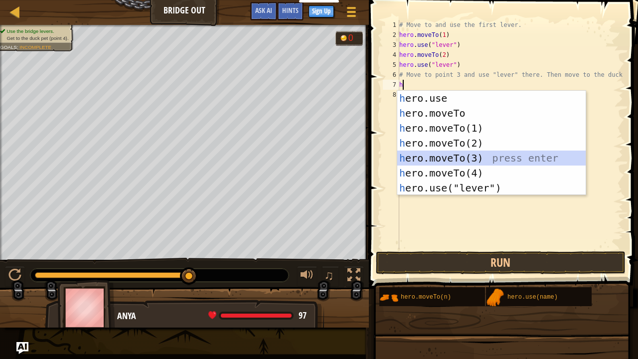
click at [440, 150] on div "h ero.use press enter h ero.moveTo press enter h ero.moveTo(1) press enter h er…" at bounding box center [491, 158] width 189 height 134
type textarea "hero.moveTo(3)"
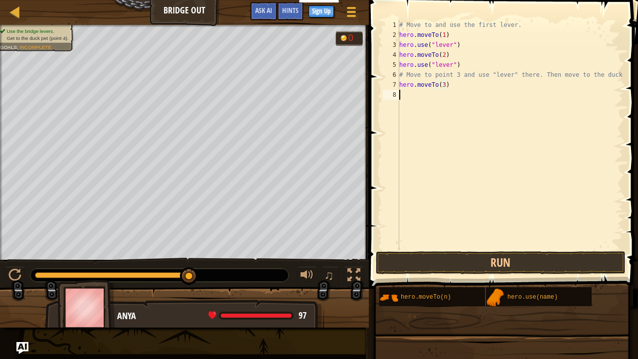
click at [399, 92] on div "# Move to and use the first lever. hero . moveTo ( 1 ) hero . use ( "lever" ) h…" at bounding box center [510, 144] width 226 height 249
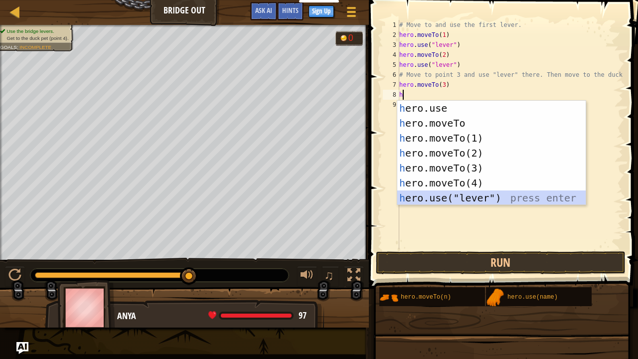
click at [446, 195] on div "h ero.use press enter h ero.moveTo press enter h ero.moveTo(1) press enter h er…" at bounding box center [491, 168] width 189 height 134
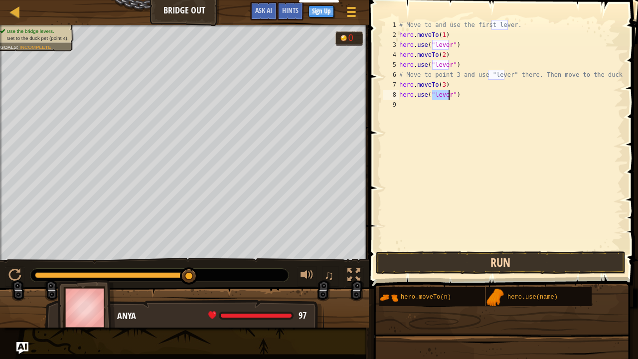
type textarea "hero.use("lever")"
click at [576, 259] on button "Run" at bounding box center [501, 262] width 250 height 23
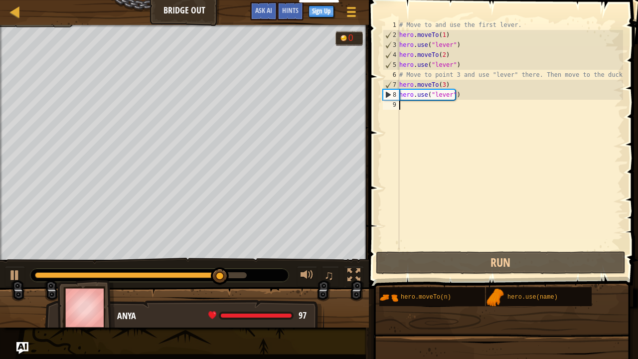
click at [413, 102] on div "# Move to and use the first lever. hero . moveTo ( 1 ) hero . use ( "lever" ) h…" at bounding box center [510, 144] width 226 height 249
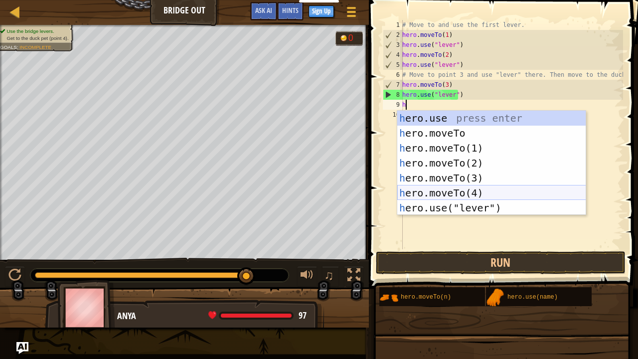
click at [416, 187] on div "h ero.use press enter h ero.moveTo press enter h ero.moveTo(1) press enter h er…" at bounding box center [491, 178] width 189 height 134
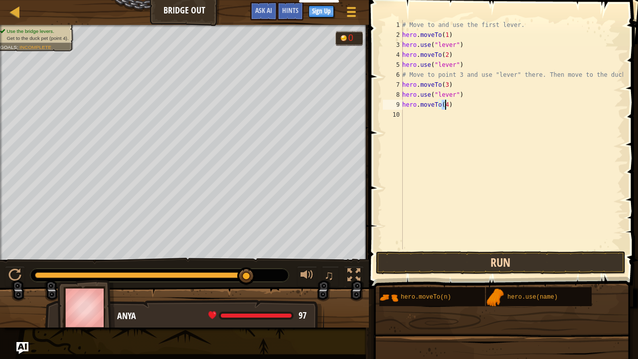
type textarea "hero.moveTo(4)"
click at [425, 265] on button "Run" at bounding box center [501, 262] width 250 height 23
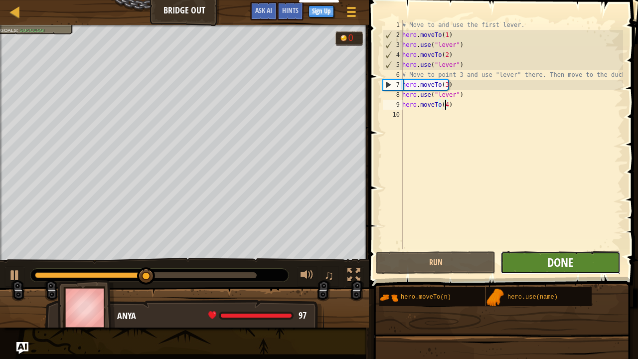
click at [568, 254] on button "Done" at bounding box center [560, 262] width 120 height 23
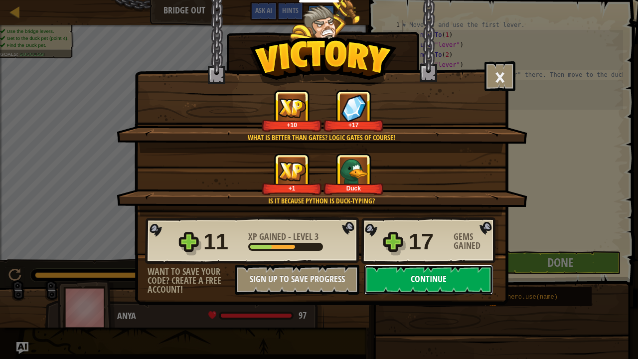
click at [427, 274] on button "Continue" at bounding box center [428, 280] width 129 height 30
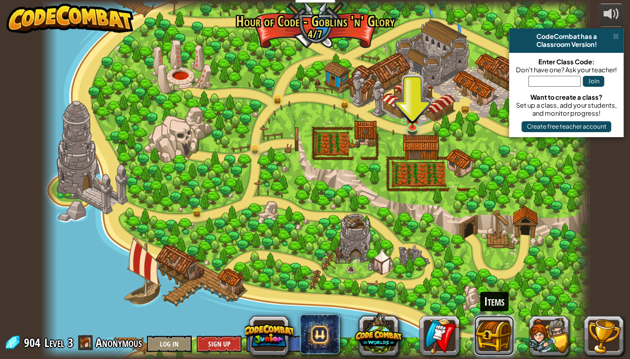
click at [481, 274] on button at bounding box center [494, 335] width 40 height 40
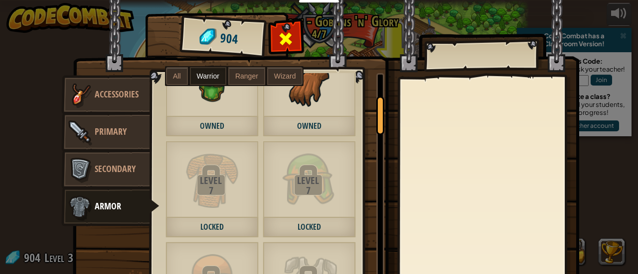
click at [278, 31] on span at bounding box center [286, 39] width 16 height 16
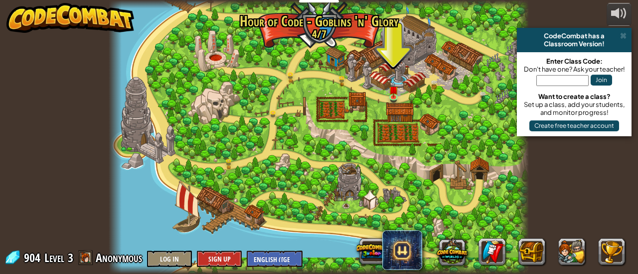
click at [453, 111] on div at bounding box center [319, 137] width 420 height 274
drag, startPoint x: 263, startPoint y: 168, endPoint x: 392, endPoint y: 153, distance: 129.4
click at [392, 153] on div at bounding box center [319, 137] width 420 height 274
drag, startPoint x: 174, startPoint y: 150, endPoint x: 235, endPoint y: 187, distance: 71.1
click at [231, 187] on div at bounding box center [319, 137] width 420 height 274
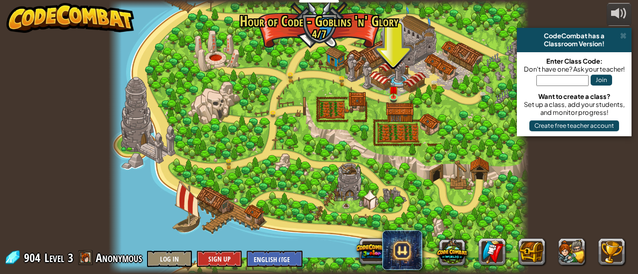
drag, startPoint x: 156, startPoint y: 72, endPoint x: 160, endPoint y: 77, distance: 6.1
click at [160, 77] on div at bounding box center [319, 137] width 420 height 274
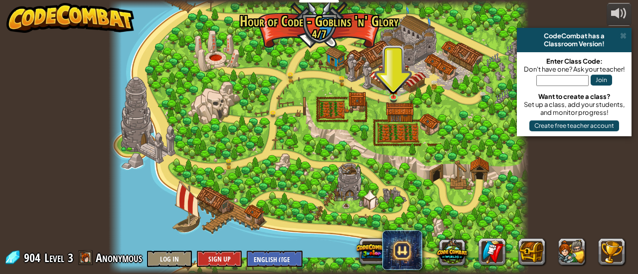
click at [160, 77] on div at bounding box center [319, 137] width 420 height 274
click at [168, 76] on div at bounding box center [319, 137] width 420 height 274
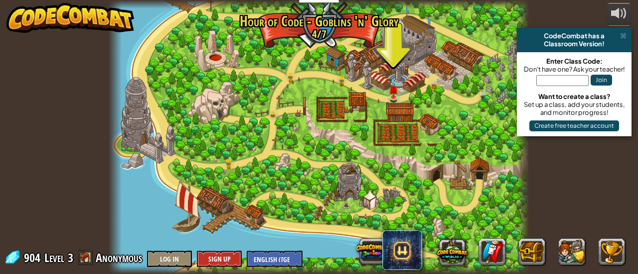
click at [168, 76] on div at bounding box center [319, 137] width 420 height 274
drag, startPoint x: 0, startPoint y: 2, endPoint x: 109, endPoint y: 53, distance: 120.6
click at [109, 53] on div at bounding box center [115, 137] width 12 height 274
click at [623, 34] on span at bounding box center [623, 36] width 6 height 8
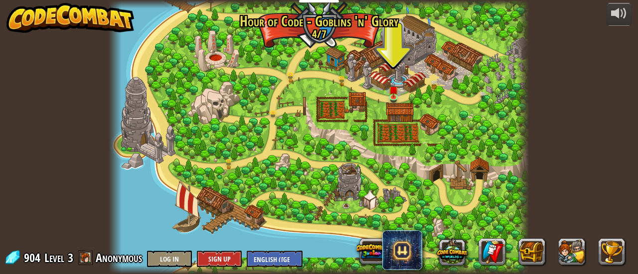
drag, startPoint x: 623, startPoint y: 34, endPoint x: 415, endPoint y: 89, distance: 214.2
drag, startPoint x: 415, startPoint y: 89, endPoint x: 391, endPoint y: 100, distance: 27.0
drag, startPoint x: 391, startPoint y: 100, endPoint x: 393, endPoint y: 94, distance: 6.6
drag, startPoint x: 393, startPoint y: 94, endPoint x: 368, endPoint y: 99, distance: 25.5
drag, startPoint x: 368, startPoint y: 99, endPoint x: 295, endPoint y: 23, distance: 104.6
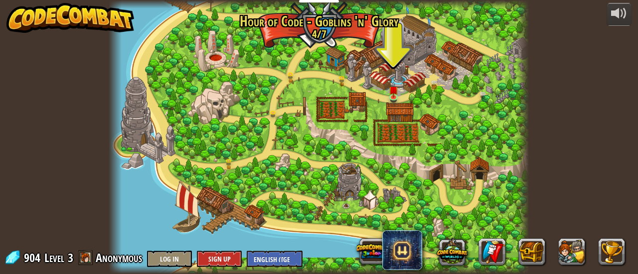
click at [295, 23] on div at bounding box center [319, 137] width 420 height 274
drag, startPoint x: 395, startPoint y: 93, endPoint x: 464, endPoint y: -60, distance: 168.1
drag, startPoint x: 373, startPoint y: 82, endPoint x: 398, endPoint y: 95, distance: 28.3
click at [379, 90] on div at bounding box center [319, 137] width 420 height 274
drag, startPoint x: 410, startPoint y: 101, endPoint x: 395, endPoint y: 59, distance: 45.2
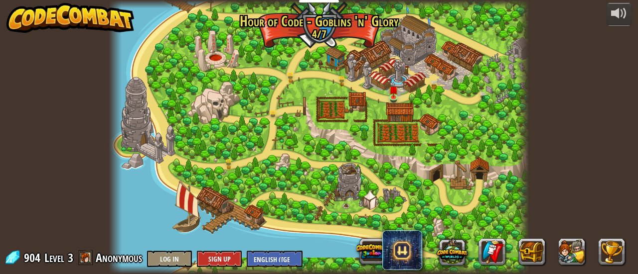
click at [410, 94] on div at bounding box center [319, 137] width 420 height 274
drag, startPoint x: 413, startPoint y: 129, endPoint x: 415, endPoint y: 111, distance: 18.5
click at [414, 128] on div at bounding box center [319, 137] width 420 height 274
drag, startPoint x: 415, startPoint y: 103, endPoint x: 416, endPoint y: 86, distance: 17.0
click at [416, 94] on div at bounding box center [319, 137] width 420 height 274
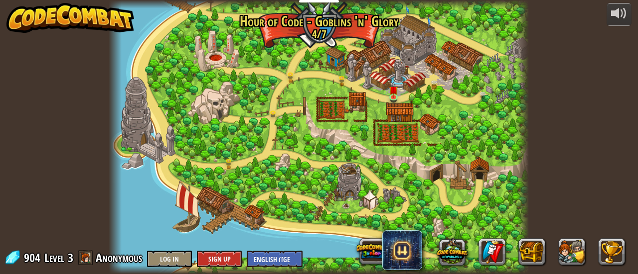
drag, startPoint x: 416, startPoint y: 62, endPoint x: 429, endPoint y: 60, distance: 13.1
click at [429, 60] on div at bounding box center [319, 137] width 420 height 274
click at [437, 63] on div at bounding box center [319, 137] width 420 height 274
click at [415, 50] on div at bounding box center [319, 137] width 420 height 274
drag, startPoint x: 383, startPoint y: 82, endPoint x: 305, endPoint y: 64, distance: 79.3
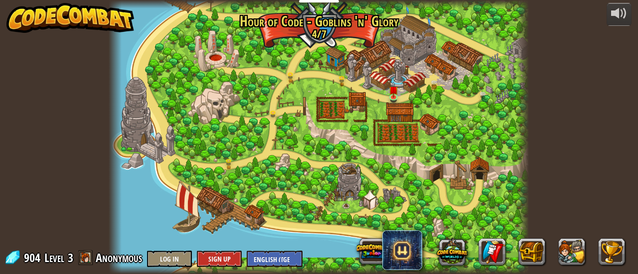
click at [348, 77] on div "Broken Bridge (Coming soon!) We are in! It's time to alarm the mayor of the tow…" at bounding box center [319, 137] width 420 height 274
drag, startPoint x: 296, startPoint y: 64, endPoint x: 296, endPoint y: 56, distance: 8.0
click at [296, 63] on div at bounding box center [319, 137] width 420 height 274
drag, startPoint x: 297, startPoint y: 55, endPoint x: 309, endPoint y: 88, distance: 35.0
click at [303, 64] on div at bounding box center [319, 137] width 420 height 274
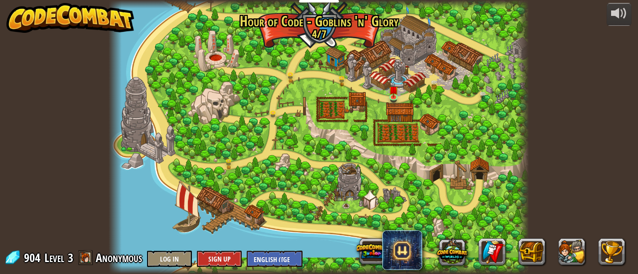
click at [319, 114] on div at bounding box center [319, 137] width 420 height 274
click at [349, 155] on div at bounding box center [319, 137] width 420 height 274
click at [391, 91] on img at bounding box center [393, 85] width 9 height 21
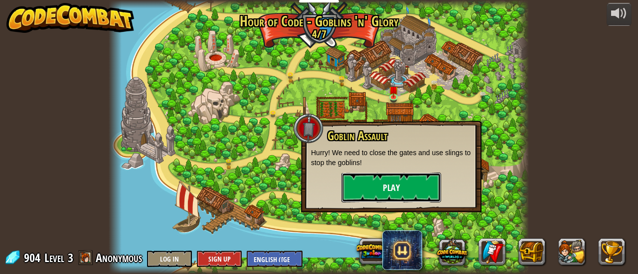
click at [389, 181] on button "Play" at bounding box center [391, 188] width 100 height 30
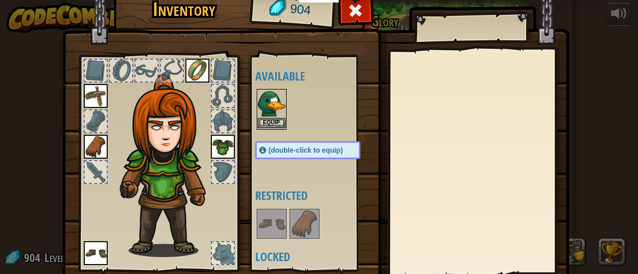
click at [270, 111] on img at bounding box center [272, 104] width 28 height 28
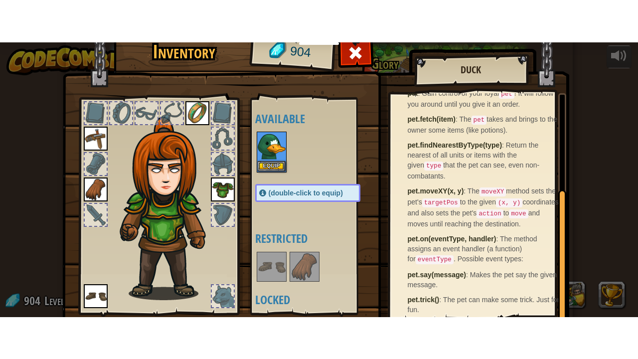
scroll to position [69, 0]
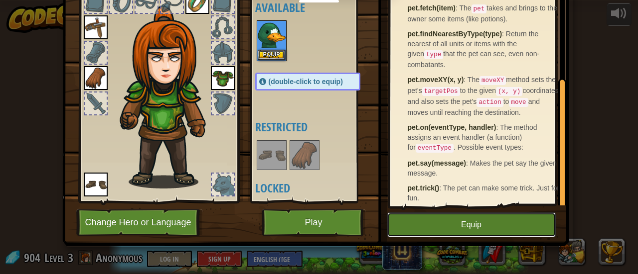
click at [457, 226] on button "Equip" at bounding box center [471, 225] width 168 height 25
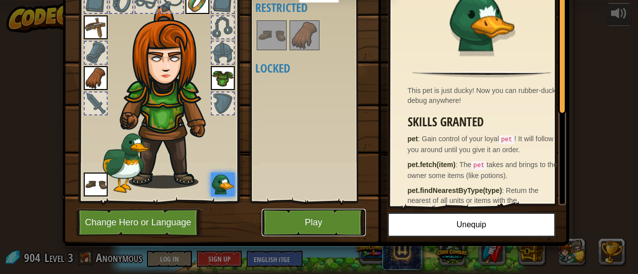
click at [303, 220] on button "Play" at bounding box center [314, 222] width 104 height 27
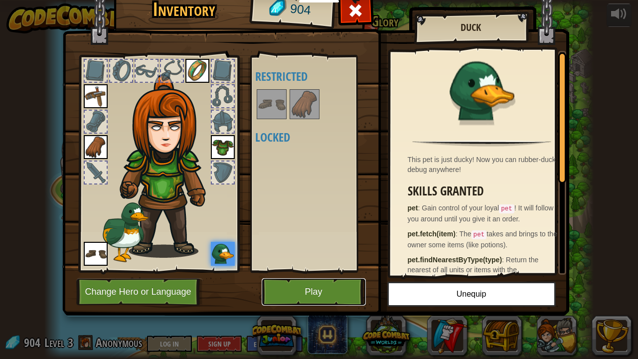
scroll to position [0, 0]
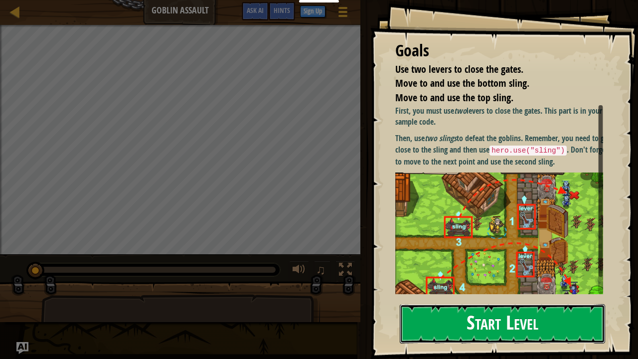
click at [446, 274] on button "Start Level" at bounding box center [501, 323] width 205 height 39
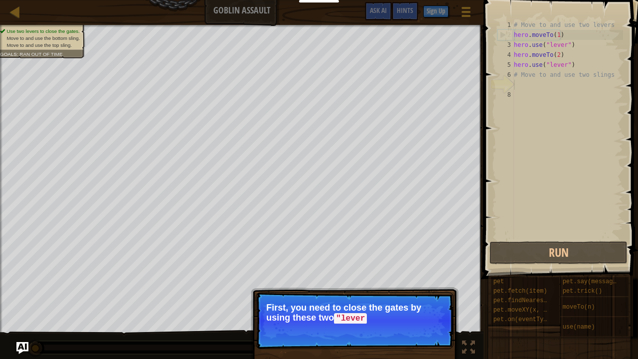
click at [400, 274] on p "Continue First, you need to close the gates by using these two "lever" at bounding box center [355, 320] width 198 height 57
click at [399, 274] on p "Continue First, you need to close the gates by using these two "lever" s." at bounding box center [355, 320] width 198 height 57
click at [400, 274] on p "Continue First, you need to close the gates by using these two "lever" s." at bounding box center [355, 320] width 198 height 57
drag, startPoint x: 400, startPoint y: 324, endPoint x: 405, endPoint y: 316, distance: 10.1
click at [400, 274] on p "Continue First, you need to close the gates by using these two "lever" s." at bounding box center [355, 320] width 198 height 57
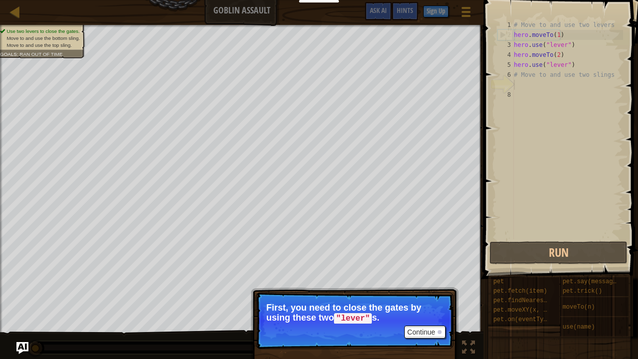
click at [430, 274] on p "First, you need to close the gates by using these two "lever" s." at bounding box center [354, 312] width 177 height 21
click at [435, 274] on p "First, you need to close the gates by using these two "lever" s." at bounding box center [354, 312] width 177 height 21
drag, startPoint x: 445, startPoint y: 330, endPoint x: 449, endPoint y: 324, distance: 6.8
click at [446, 274] on p "Continue First, you need to close the gates by using these two "lever" s." at bounding box center [355, 320] width 198 height 57
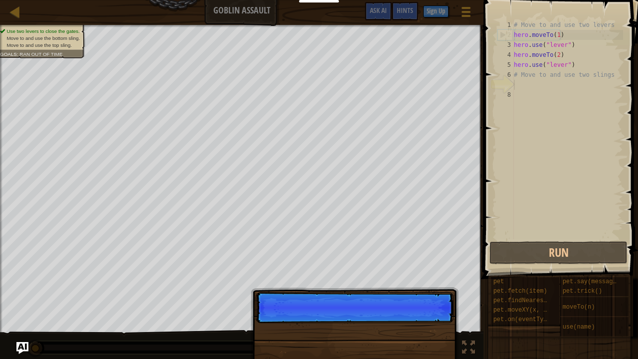
scroll to position [4, 0]
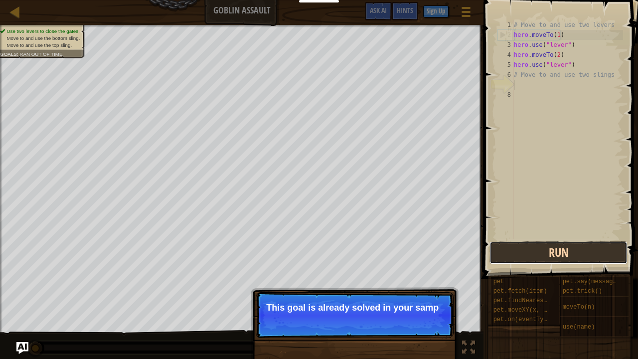
click at [577, 250] on button "Run" at bounding box center [558, 252] width 138 height 23
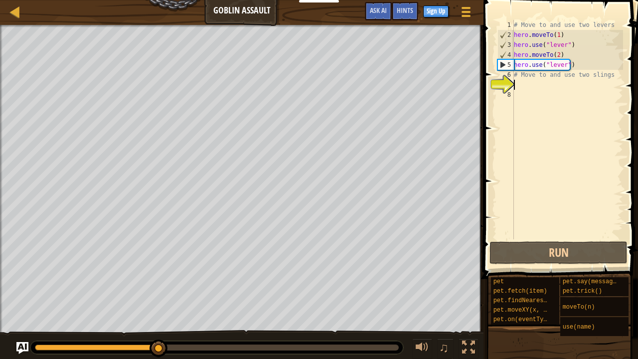
click at [523, 83] on div "# Move to and use two levers hero . moveTo ( 1 ) hero . use ( "lever" ) hero . …" at bounding box center [567, 139] width 111 height 239
click at [519, 88] on div "# Move to and use two levers hero . moveTo ( 1 ) hero . use ( "lever" ) hero . …" at bounding box center [567, 139] width 111 height 239
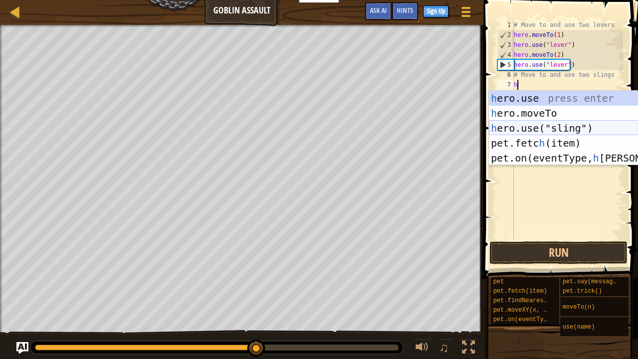
click at [556, 124] on div "h ero.use press enter h ero.moveTo press enter h ero.use("sling") press enter p…" at bounding box center [583, 143] width 189 height 105
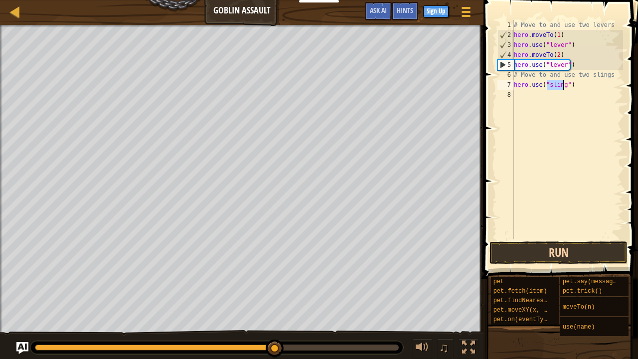
type textarea "hero.use("sling")"
click at [577, 254] on button "Run" at bounding box center [558, 252] width 138 height 23
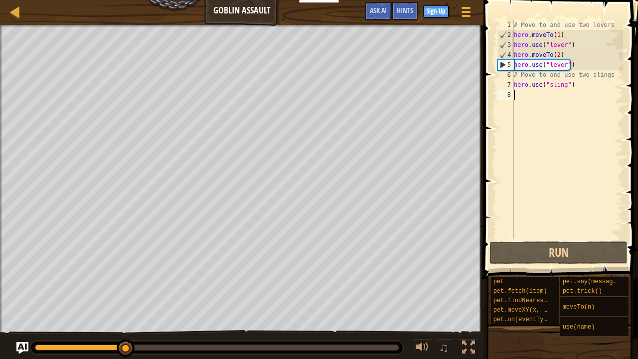
click at [522, 93] on div "# Move to and use two levers hero . moveTo ( 1 ) hero . use ( "lever" ) hero . …" at bounding box center [567, 139] width 111 height 239
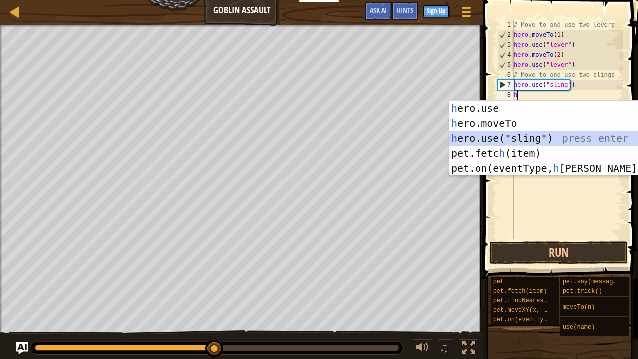
click at [535, 136] on div "h ero.use press enter h ero.moveTo press enter h ero.use("sling") press enter p…" at bounding box center [543, 153] width 189 height 105
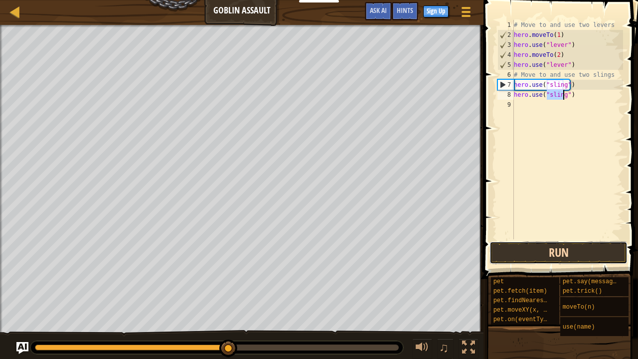
click at [606, 249] on button "Run" at bounding box center [558, 252] width 138 height 23
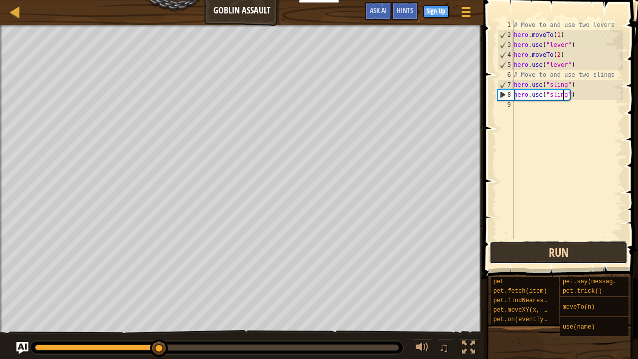
click at [606, 249] on button "Run" at bounding box center [558, 252] width 138 height 23
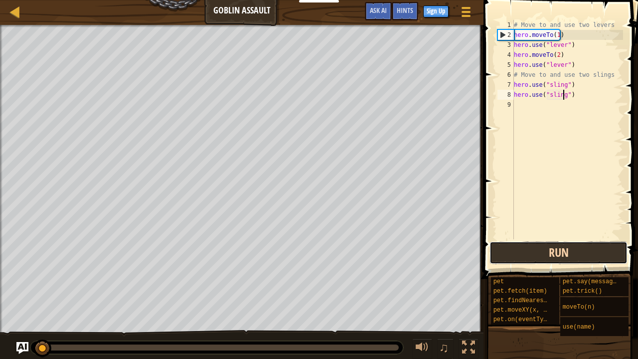
click at [606, 249] on button "Run" at bounding box center [558, 252] width 138 height 23
click at [606, 249] on button "Running" at bounding box center [558, 252] width 138 height 23
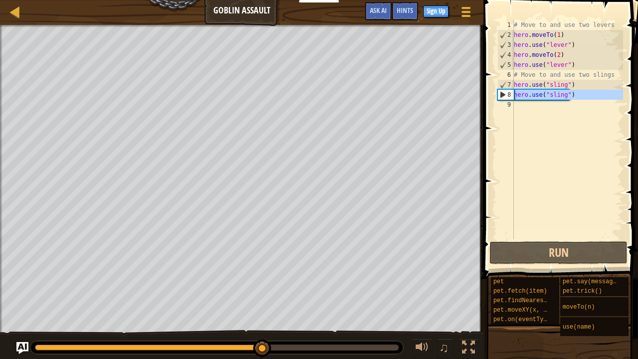
click at [512, 94] on div "8" at bounding box center [506, 95] width 16 height 10
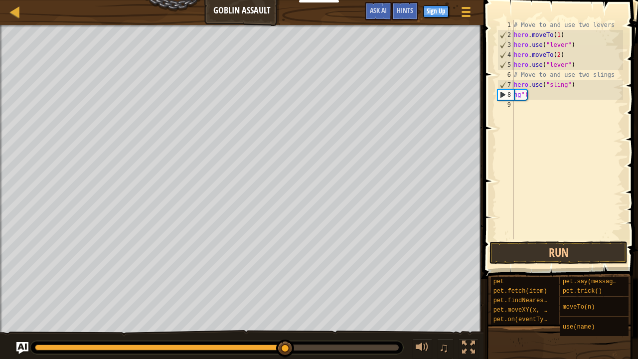
type textarea ")"
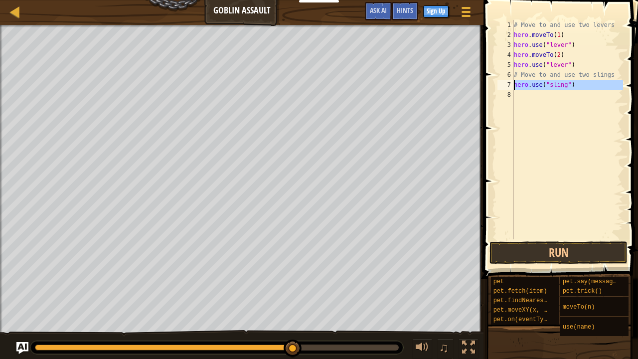
click at [513, 81] on div "7" at bounding box center [505, 85] width 16 height 10
type textarea ")"
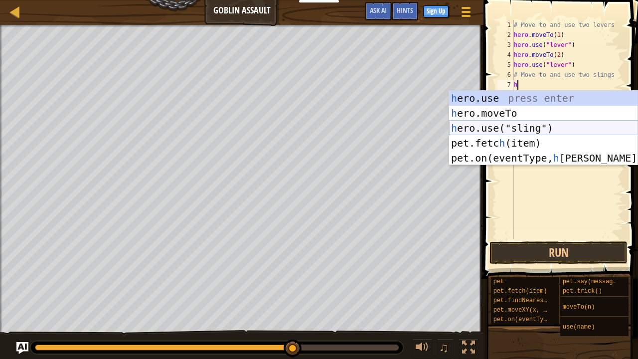
click at [534, 125] on div "h ero.use press enter h ero.moveTo press enter h ero.use("sling") press enter p…" at bounding box center [543, 143] width 189 height 105
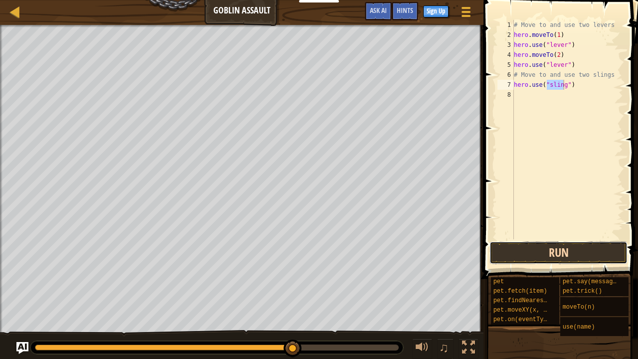
click at [566, 242] on button "Run" at bounding box center [558, 252] width 138 height 23
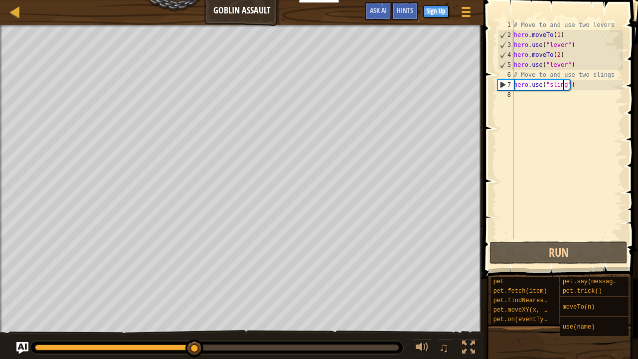
click at [503, 80] on div "7" at bounding box center [506, 85] width 16 height 10
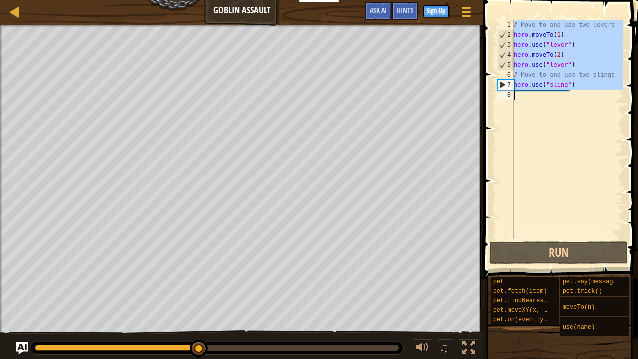
type textarea "hero.use("sling")"
click at [503, 80] on div "7" at bounding box center [506, 85] width 16 height 10
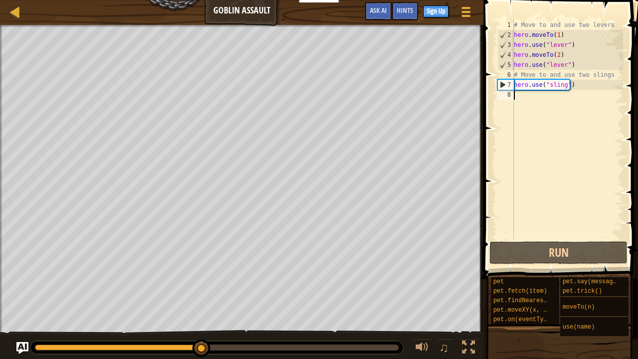
click at [503, 80] on div "7" at bounding box center [506, 85] width 16 height 10
type textarea "hero.use("sling")"
click at [503, 80] on div "7" at bounding box center [506, 85] width 16 height 10
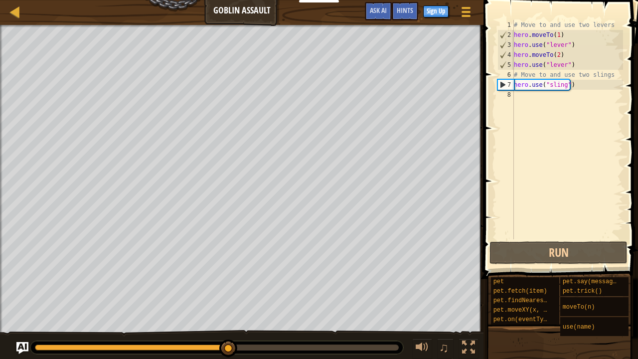
click at [514, 86] on div "# Move to and use two levers hero . moveTo ( 1 ) hero . use ( "lever" ) hero . …" at bounding box center [567, 139] width 111 height 239
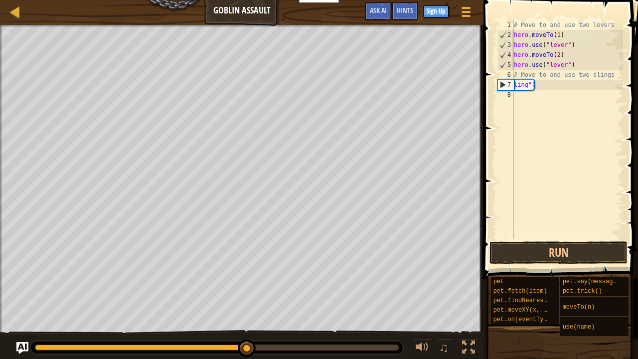
type textarea ")"
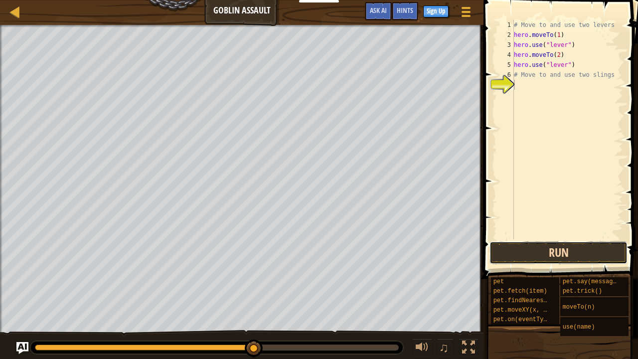
click at [553, 248] on button "Run" at bounding box center [558, 252] width 138 height 23
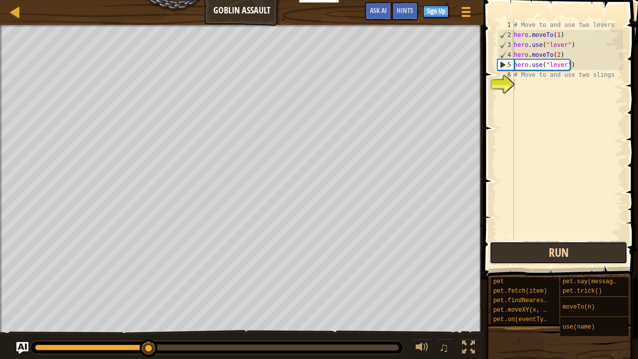
click at [533, 255] on button "Run" at bounding box center [558, 252] width 138 height 23
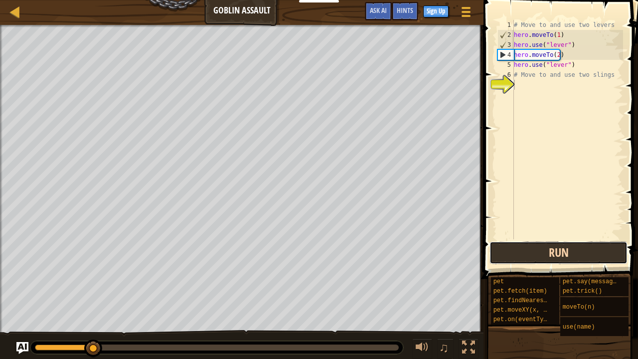
click at [539, 250] on button "Run" at bounding box center [558, 252] width 138 height 23
click at [536, 253] on button "Run" at bounding box center [558, 252] width 138 height 23
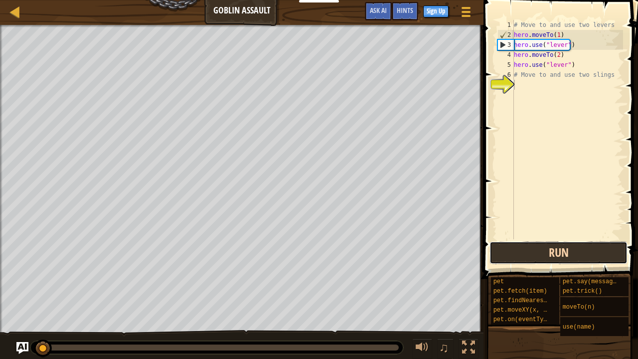
click at [531, 256] on button "Run" at bounding box center [558, 252] width 138 height 23
click at [532, 261] on button "Run" at bounding box center [558, 252] width 138 height 23
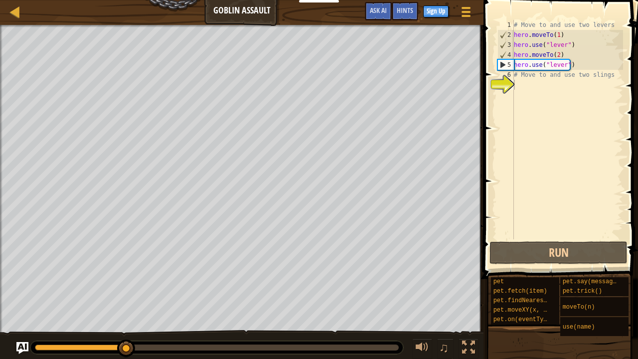
click at [484, 262] on span at bounding box center [561, 125] width 162 height 308
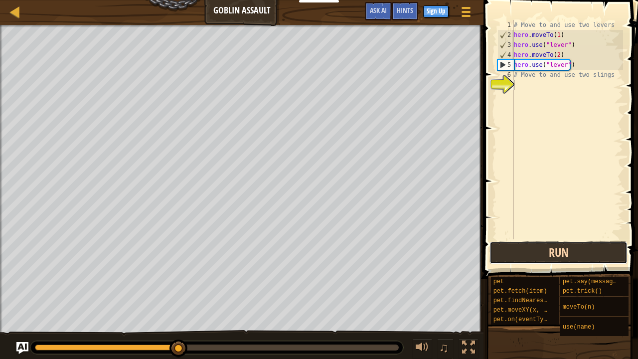
click at [497, 255] on button "Run" at bounding box center [558, 252] width 138 height 23
click at [605, 244] on button "Run" at bounding box center [558, 252] width 138 height 23
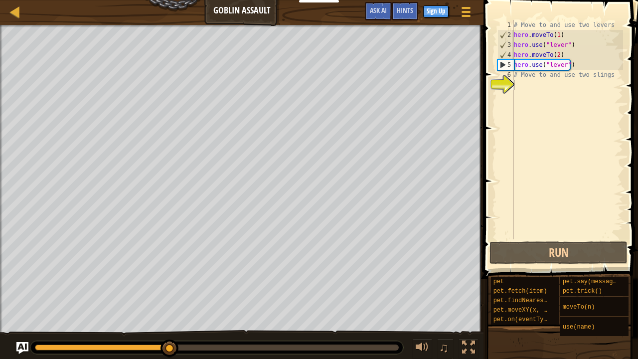
click at [518, 240] on span at bounding box center [561, 125] width 162 height 308
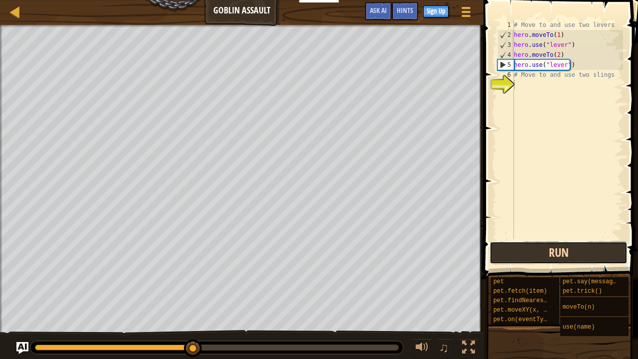
click at [514, 244] on button "Run" at bounding box center [558, 252] width 138 height 23
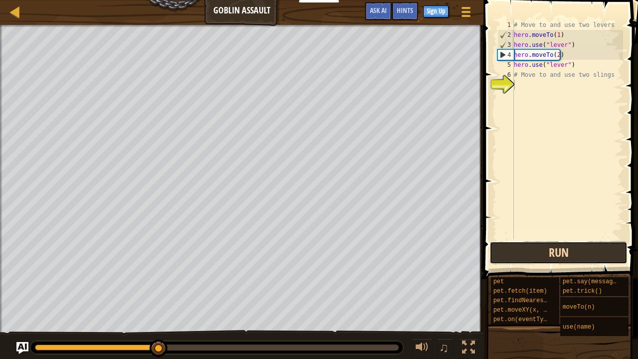
click at [496, 249] on button "Run" at bounding box center [558, 252] width 138 height 23
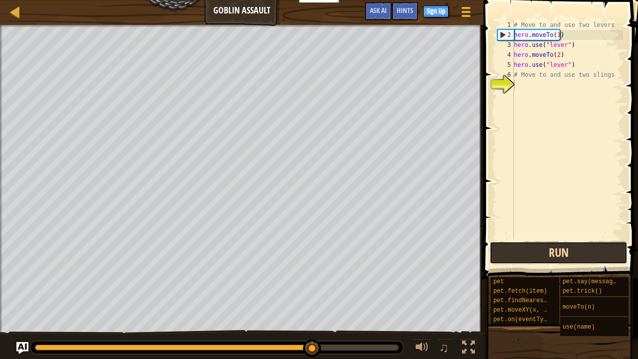
click at [492, 244] on button "Run" at bounding box center [558, 252] width 138 height 23
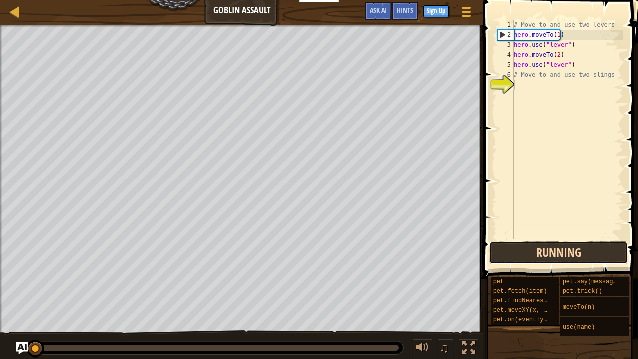
click at [492, 244] on button "Running" at bounding box center [558, 252] width 138 height 23
click at [492, 244] on button "Run" at bounding box center [558, 252] width 138 height 23
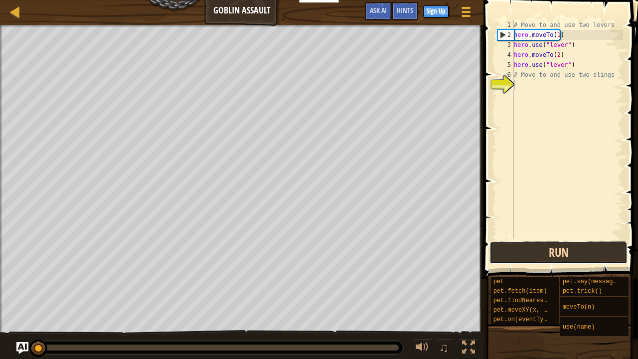
click at [492, 244] on button "Run" at bounding box center [558, 252] width 138 height 23
click at [492, 244] on button "Running" at bounding box center [558, 252] width 138 height 23
click at [492, 244] on button "Run" at bounding box center [558, 252] width 138 height 23
click at [492, 244] on button "Running" at bounding box center [558, 252] width 138 height 23
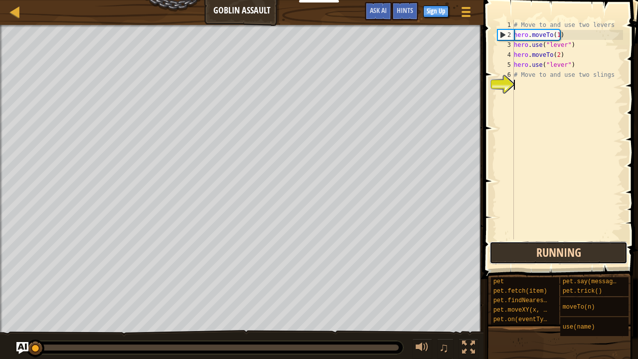
click at [492, 244] on button "Running" at bounding box center [558, 252] width 138 height 23
click at [492, 244] on button "Run" at bounding box center [558, 252] width 138 height 23
click at [492, 244] on button "Running" at bounding box center [558, 252] width 138 height 23
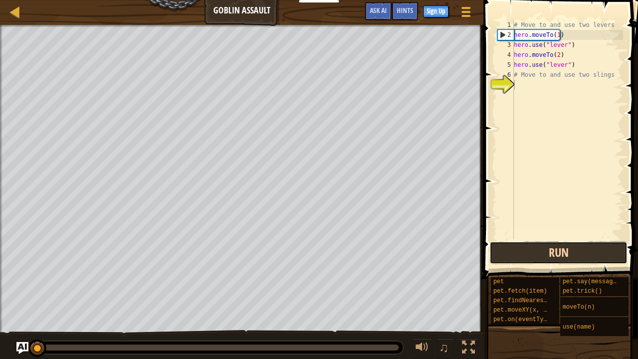
click at [492, 244] on button "Run" at bounding box center [558, 252] width 138 height 23
click at [519, 246] on button "Run" at bounding box center [558, 252] width 138 height 23
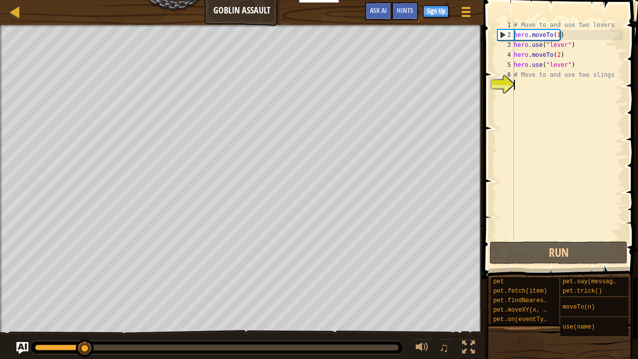
click at [520, 236] on div "# Move to and use two levers hero . moveTo ( 1 ) hero . use ( "lever" ) hero . …" at bounding box center [567, 139] width 111 height 239
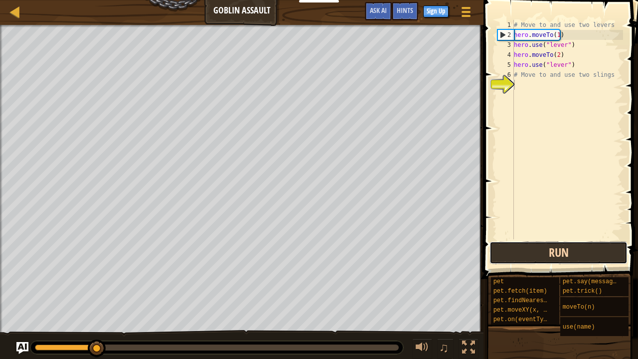
click at [523, 254] on button "Run" at bounding box center [558, 252] width 138 height 23
click at [518, 254] on button "Run" at bounding box center [558, 252] width 138 height 23
click at [519, 254] on button "Run" at bounding box center [558, 252] width 138 height 23
click at [520, 255] on button "Run" at bounding box center [558, 252] width 138 height 23
click at [516, 254] on button "Run" at bounding box center [558, 252] width 138 height 23
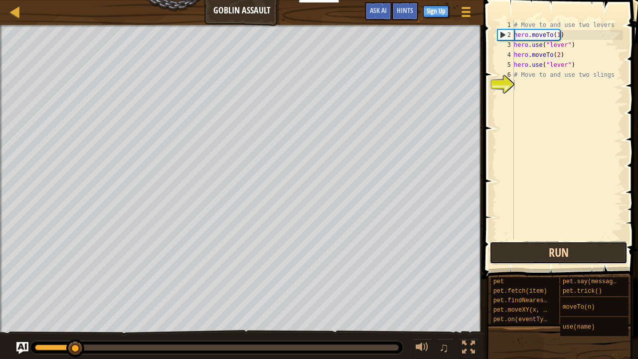
click at [517, 248] on button "Run" at bounding box center [558, 252] width 138 height 23
click at [511, 252] on button "Run" at bounding box center [558, 252] width 138 height 23
click at [512, 264] on button "Run" at bounding box center [558, 252] width 138 height 23
click at [505, 258] on button "Run" at bounding box center [558, 252] width 138 height 23
click at [512, 259] on button "Run" at bounding box center [558, 252] width 138 height 23
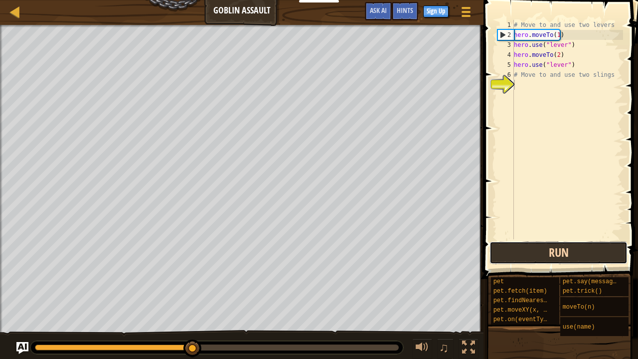
click at [554, 253] on button "Run" at bounding box center [558, 252] width 138 height 23
